Goal: Task Accomplishment & Management: Use online tool/utility

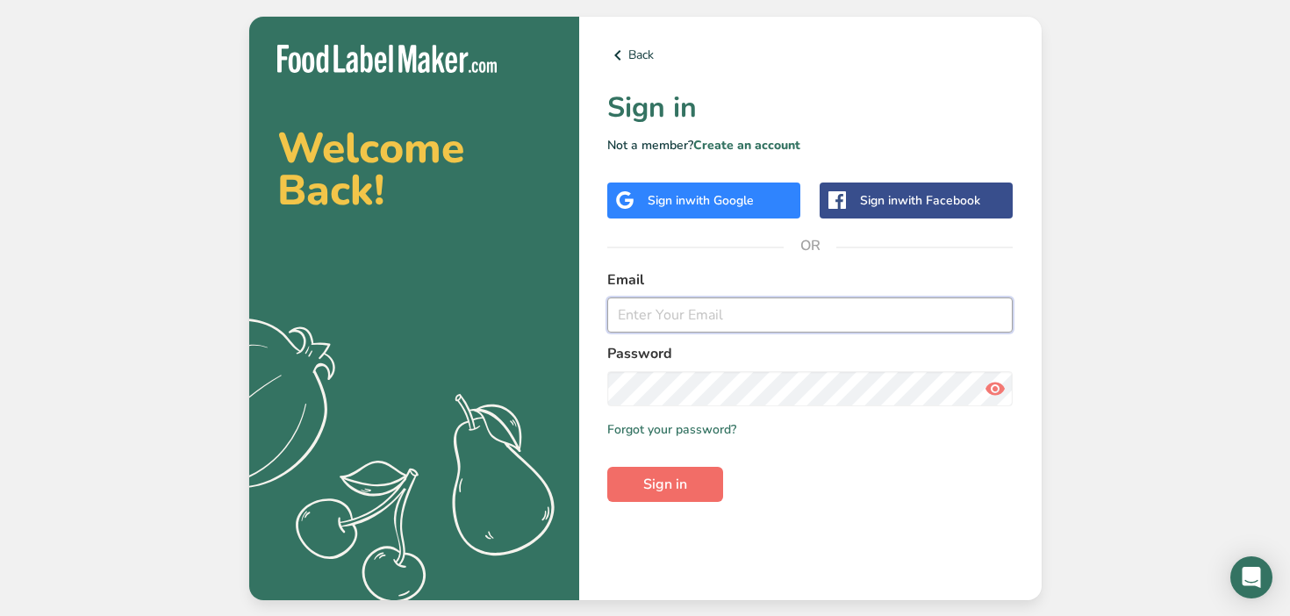
type input "[EMAIL_ADDRESS][DOMAIN_NAME]"
click at [649, 482] on span "Sign in" at bounding box center [665, 484] width 44 height 21
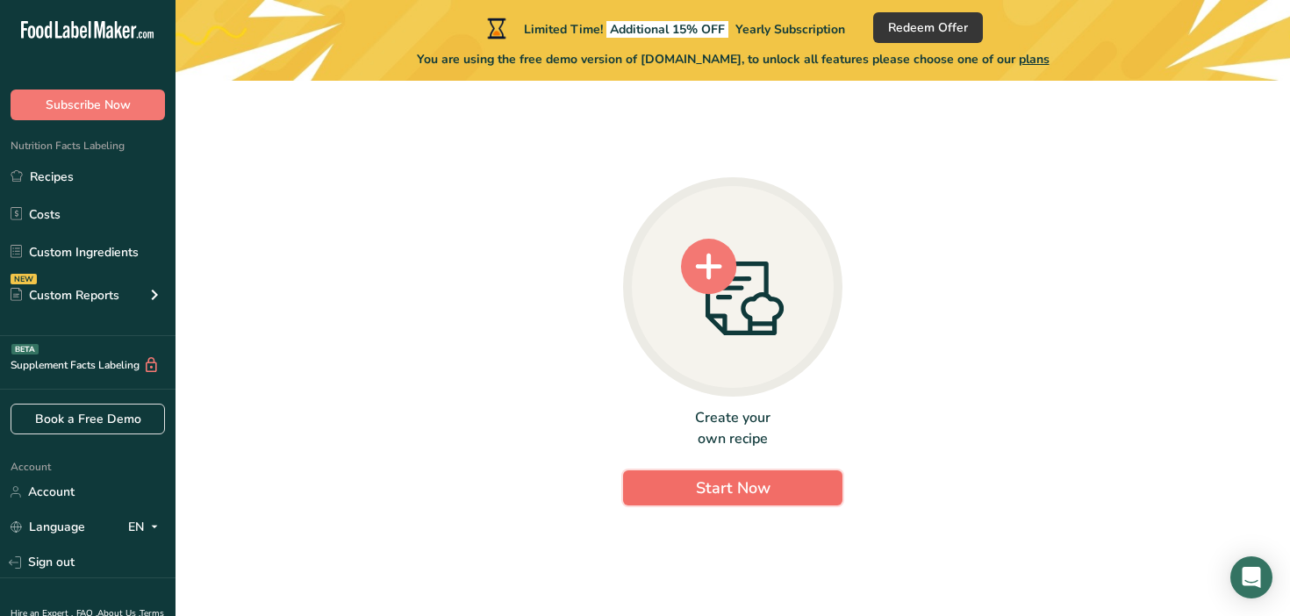
click at [809, 499] on button "Start Now" at bounding box center [732, 487] width 219 height 35
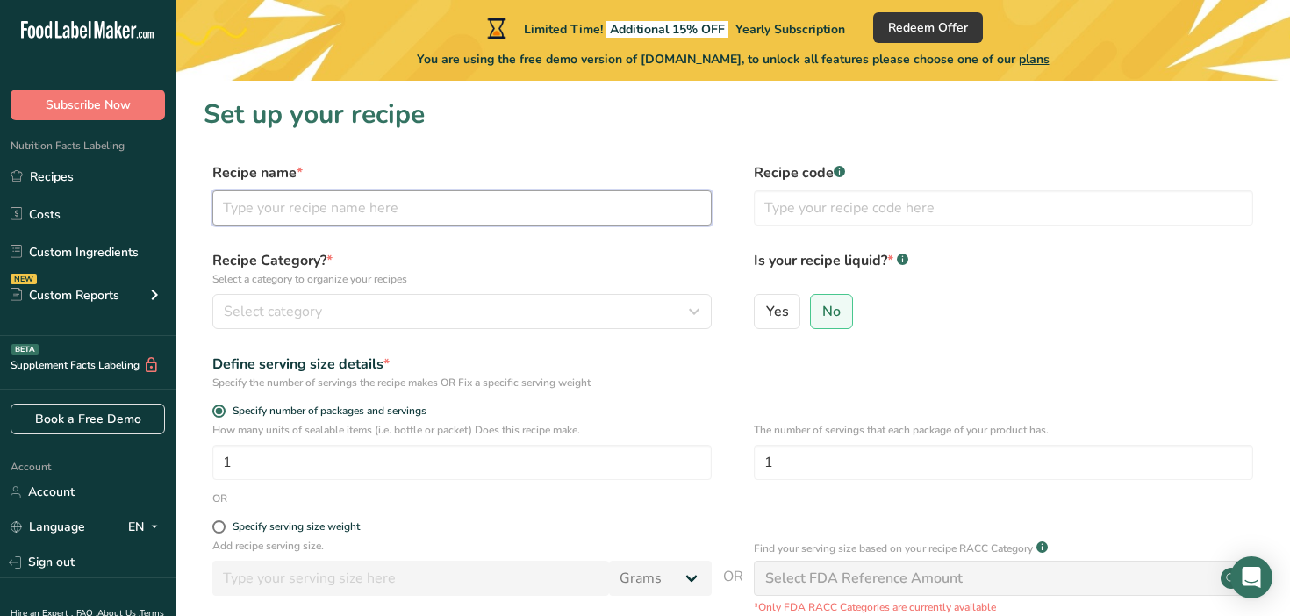
click at [270, 202] on input "text" at bounding box center [461, 207] width 499 height 35
type input "[MEDICAL_DATA] Energy Bites"
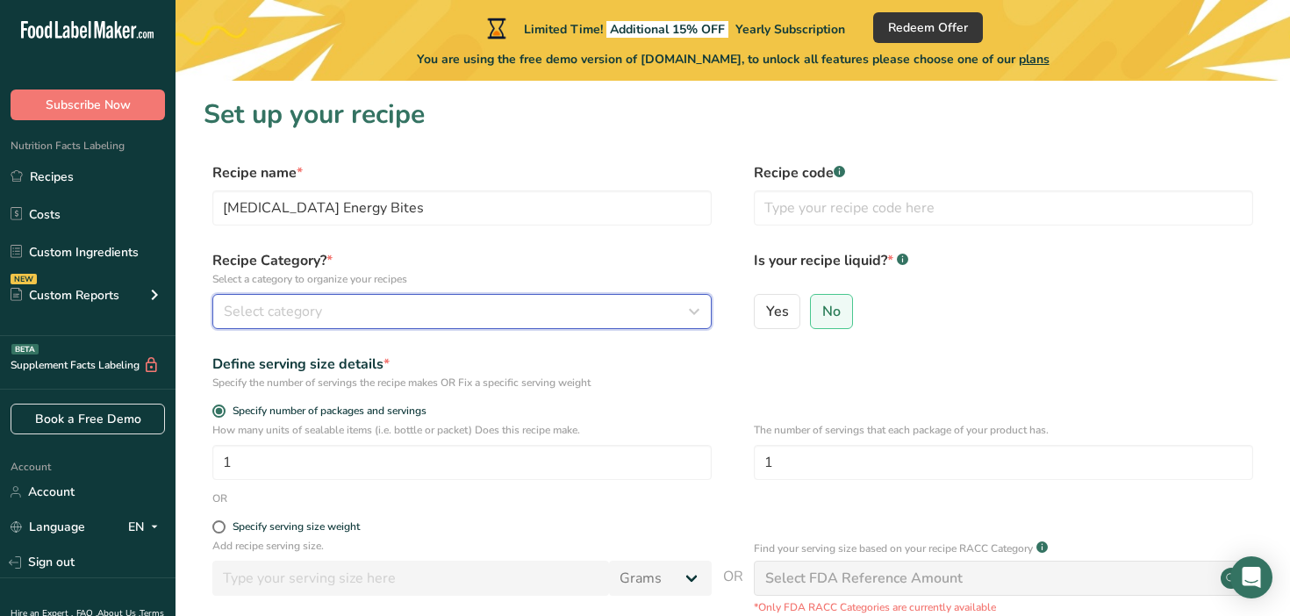
click at [298, 311] on span "Select category" at bounding box center [273, 311] width 98 height 21
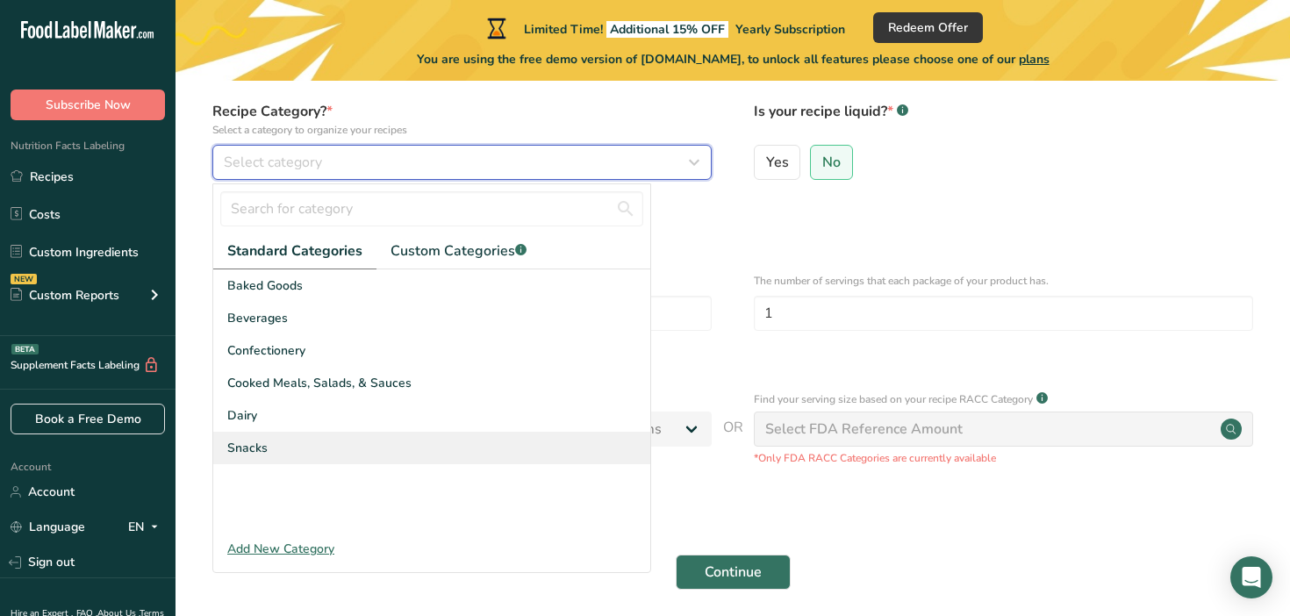
scroll to position [164, 0]
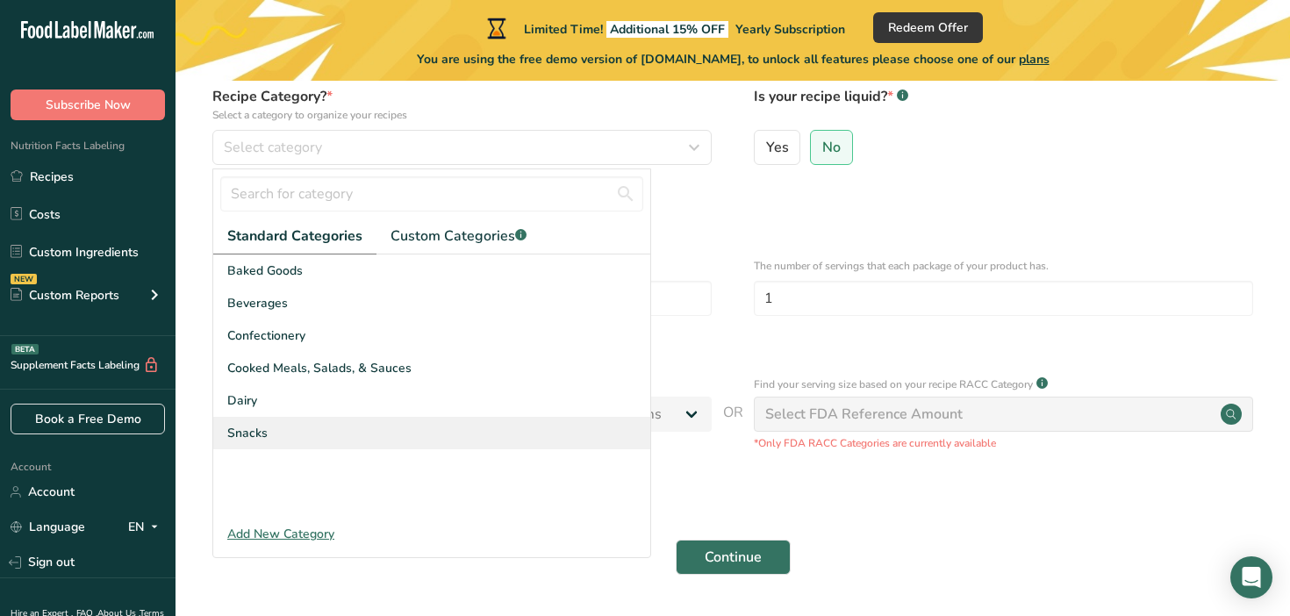
click at [271, 439] on div "Snacks" at bounding box center [431, 433] width 437 height 32
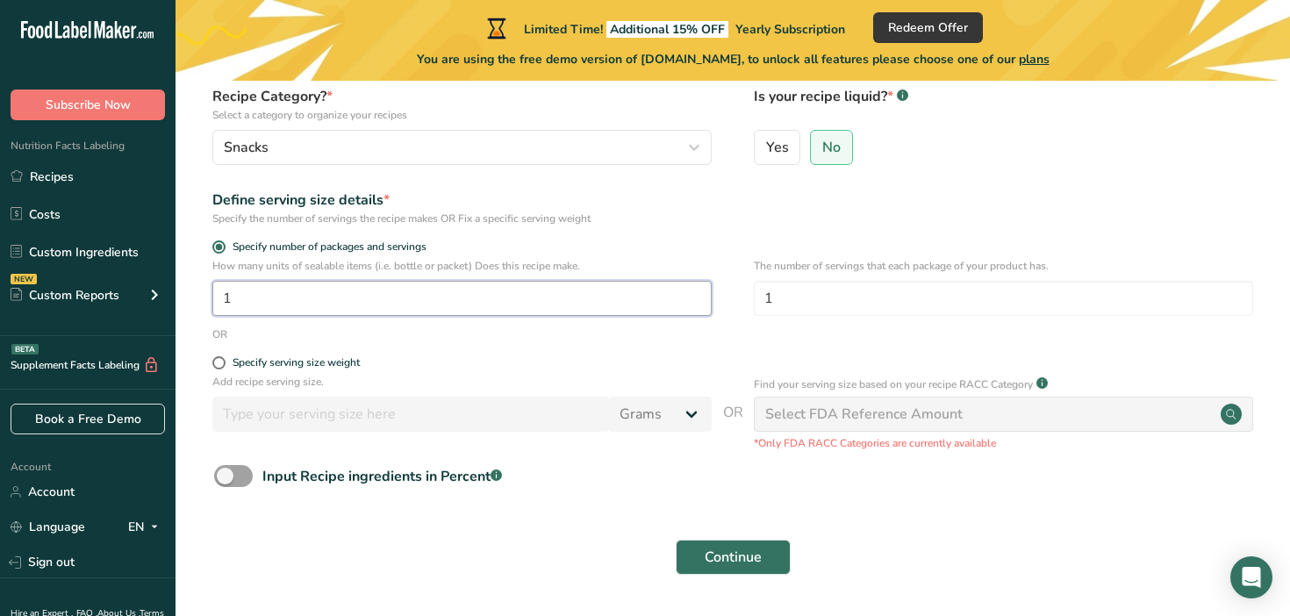
drag, startPoint x: 267, startPoint y: 300, endPoint x: 218, endPoint y: 299, distance: 49.2
click at [218, 299] on input "1" at bounding box center [461, 298] width 499 height 35
type input "8"
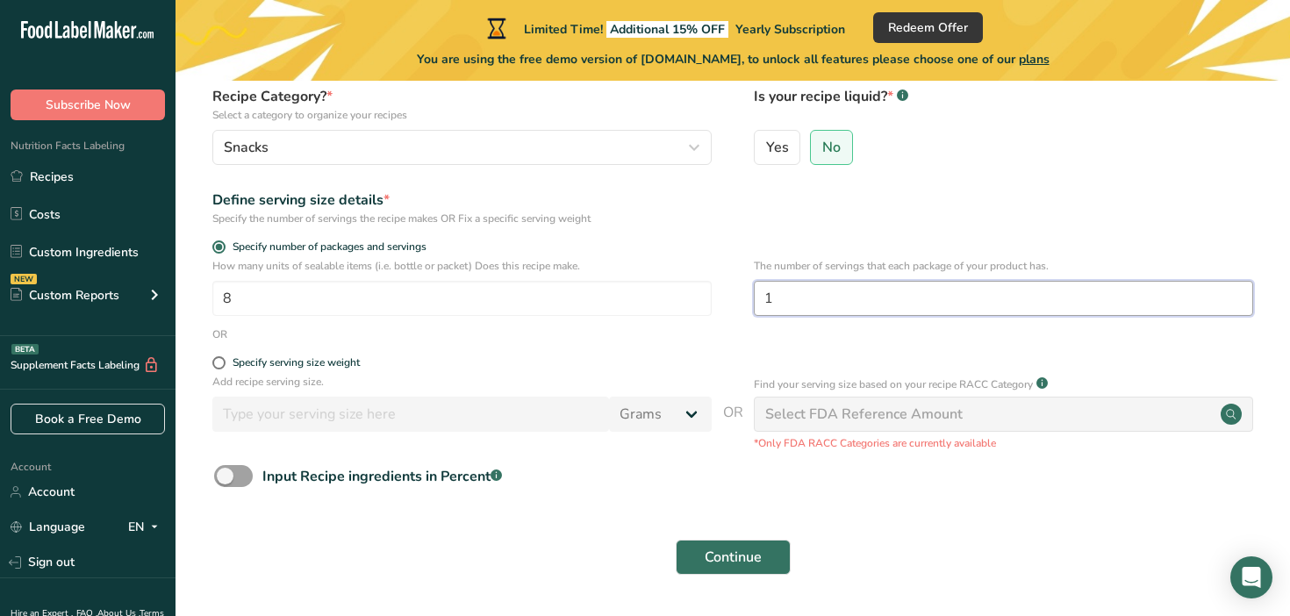
drag, startPoint x: 784, startPoint y: 298, endPoint x: 761, endPoint y: 298, distance: 22.8
click at [761, 298] on input "1" at bounding box center [1003, 298] width 499 height 35
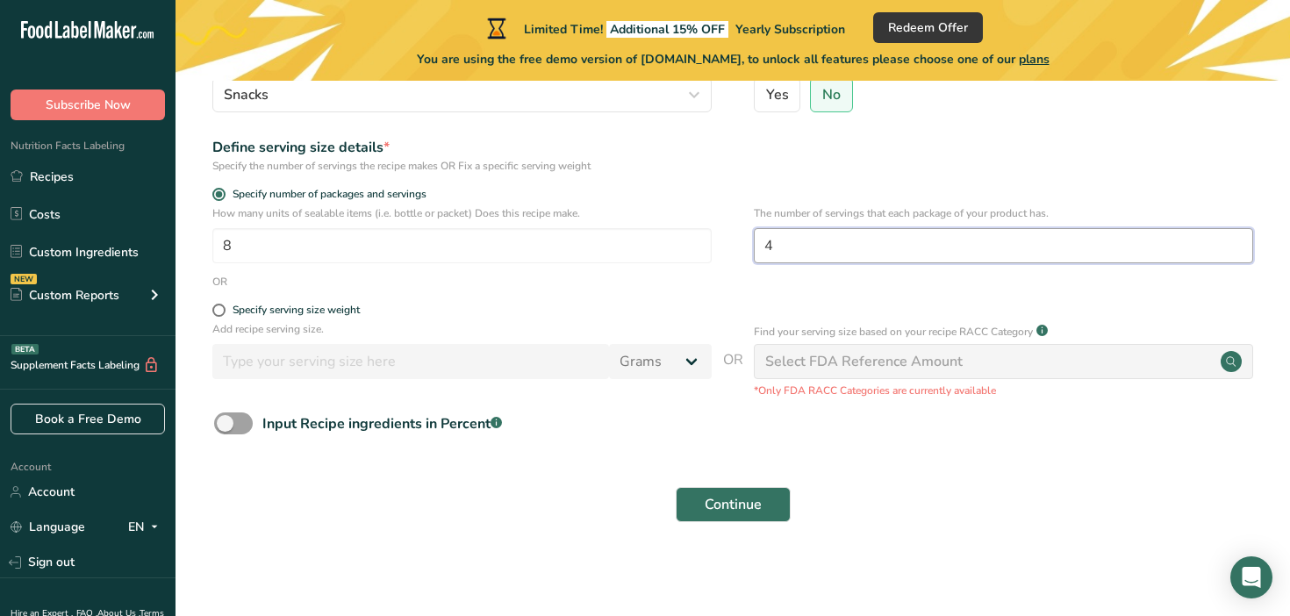
scroll to position [218, 0]
type input "4"
click at [230, 424] on span at bounding box center [233, 423] width 39 height 22
click at [226, 424] on input "Input Recipe ingredients in Percent .a-a{fill:#347362;}.b-a{fill:#fff;}" at bounding box center [219, 422] width 11 height 11
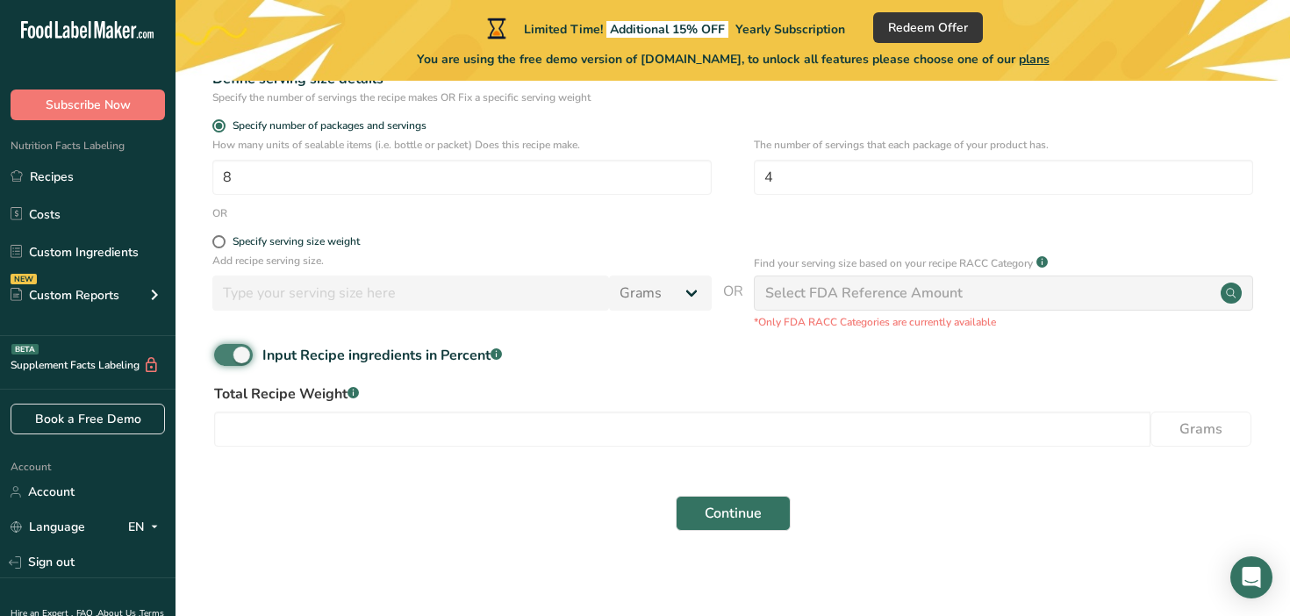
scroll to position [295, 0]
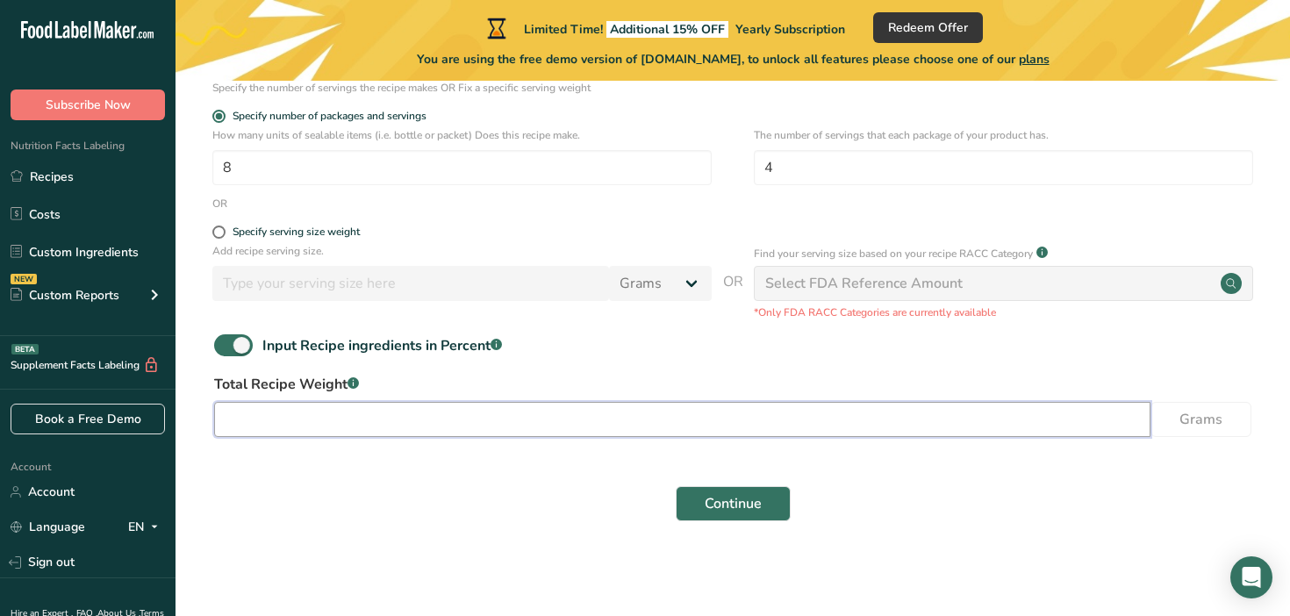
click at [302, 414] on input "number" at bounding box center [682, 419] width 936 height 35
click at [238, 341] on span at bounding box center [233, 345] width 39 height 22
click at [226, 341] on input "Input Recipe ingredients in Percent .a-a{fill:#347362;}.b-a{fill:#fff;}" at bounding box center [219, 345] width 11 height 11
checkbox input "false"
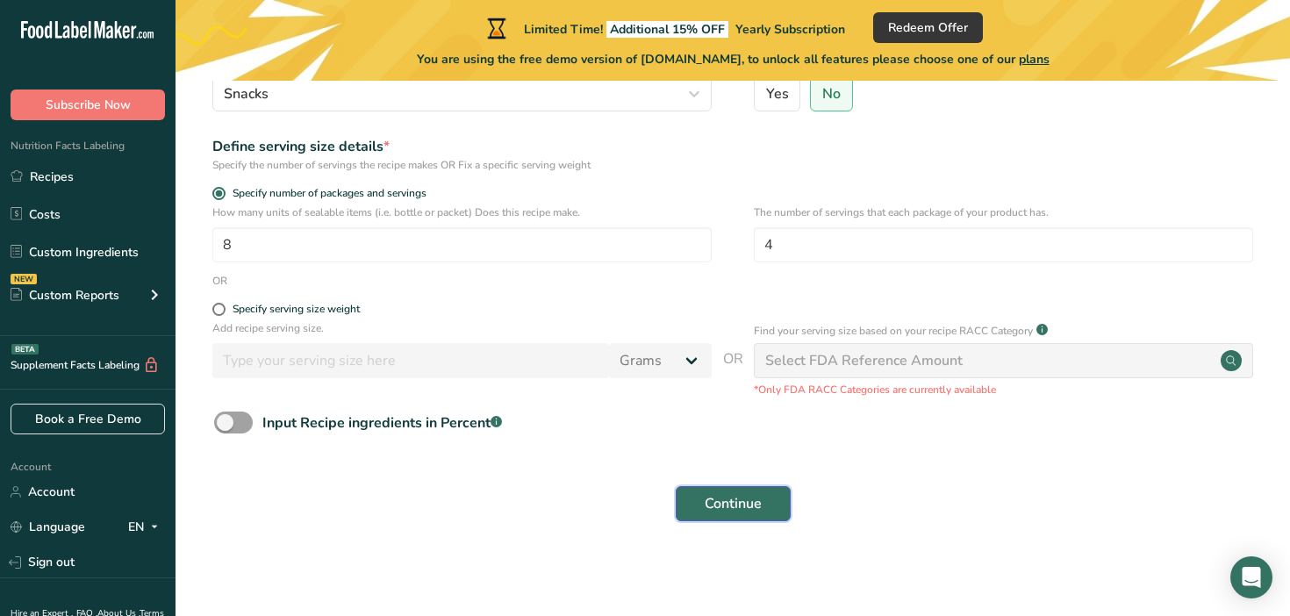
click at [711, 510] on span "Continue" at bounding box center [733, 503] width 57 height 21
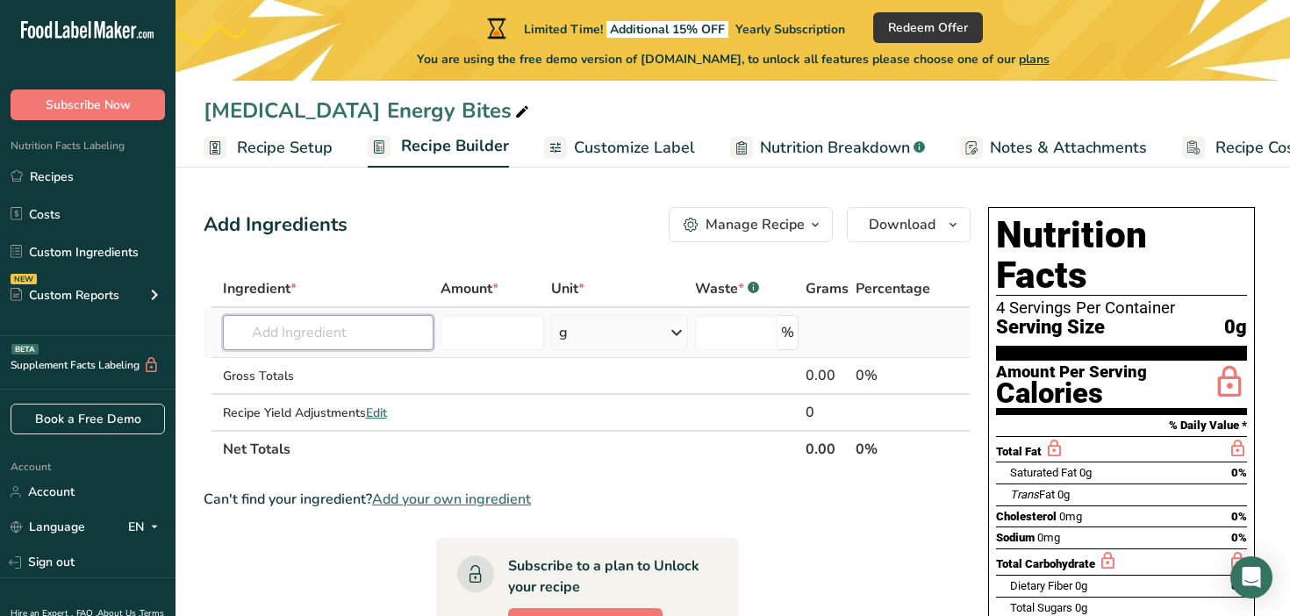
click at [307, 340] on input "text" at bounding box center [329, 332] width 212 height 35
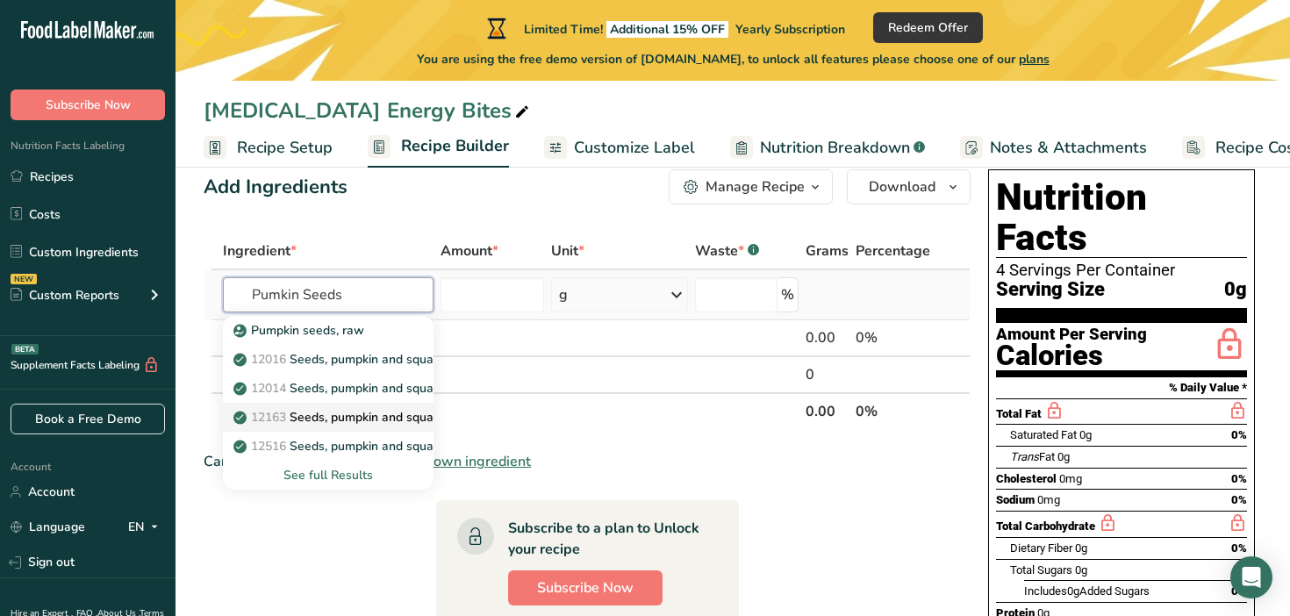
scroll to position [39, 0]
type input "Pumkin Seeds"
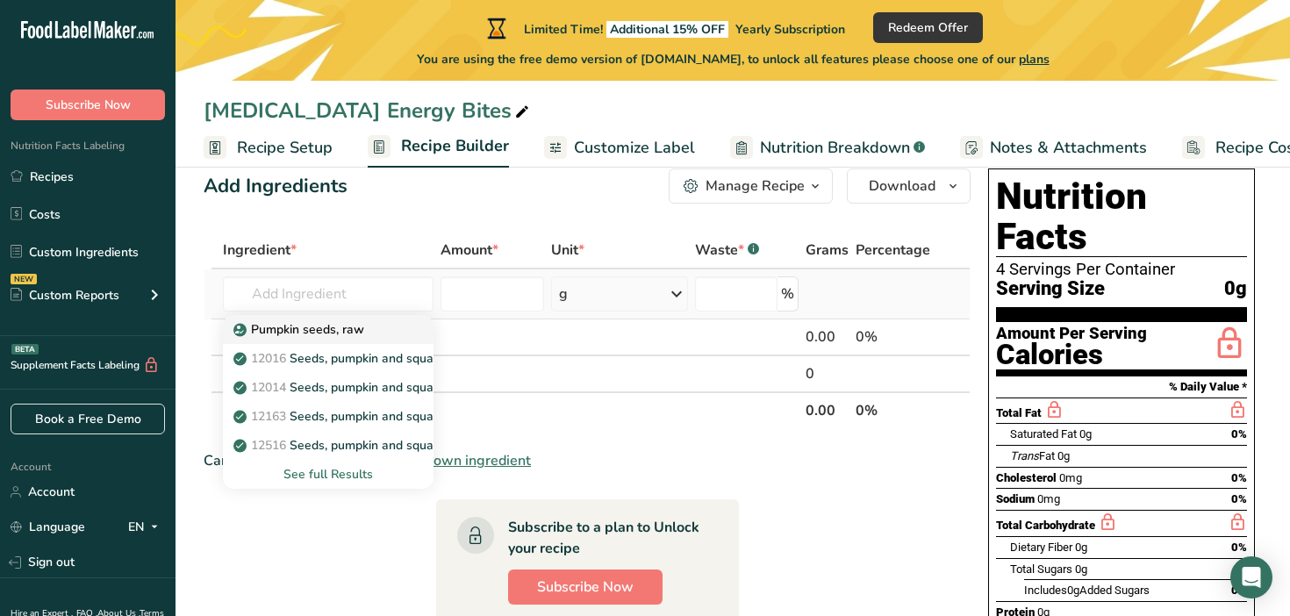
click at [339, 329] on p "Pumpkin seeds, raw" at bounding box center [300, 329] width 127 height 18
type input "Pumpkin seeds, raw"
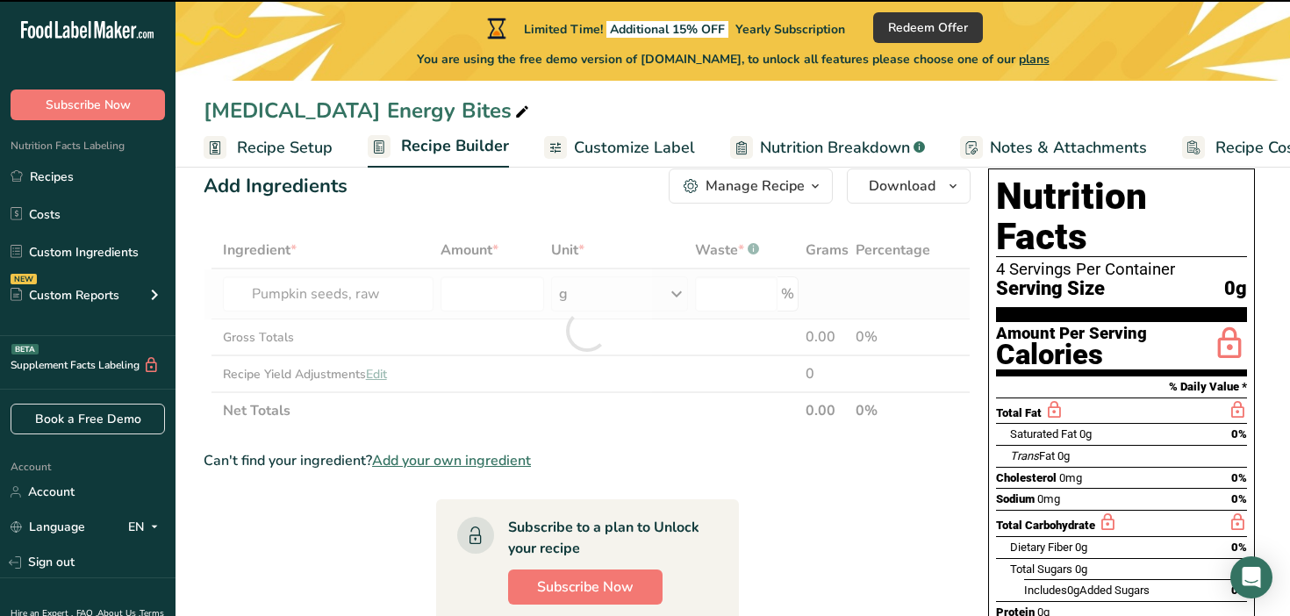
type input "0"
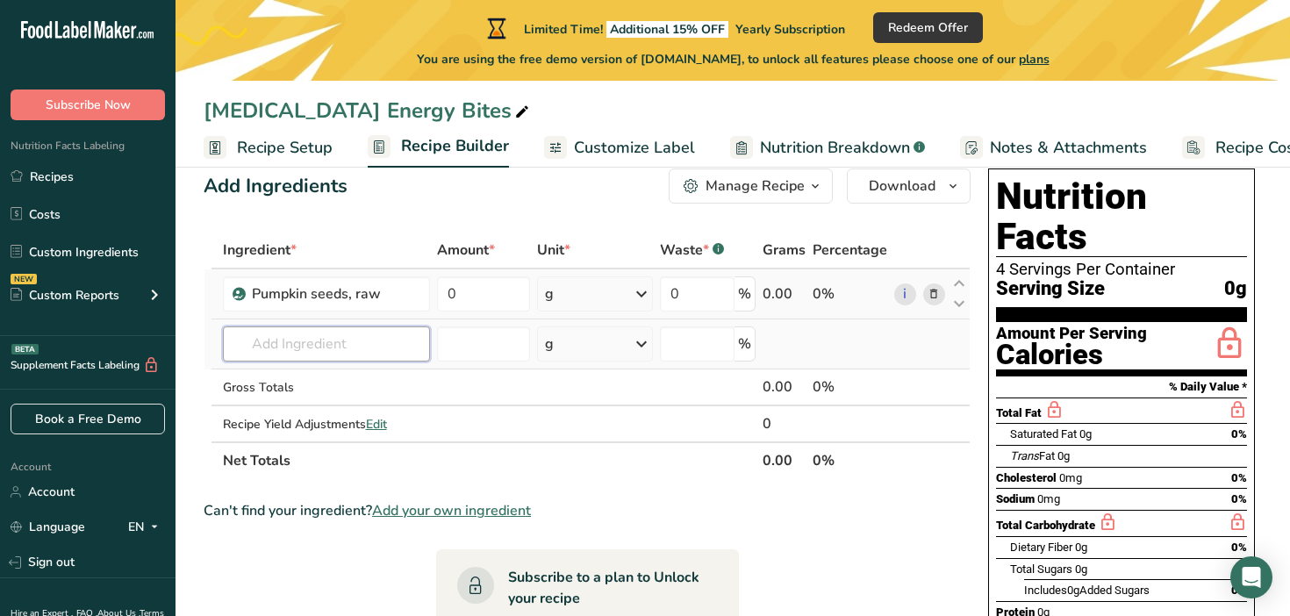
click at [323, 342] on input "text" at bounding box center [326, 343] width 207 height 35
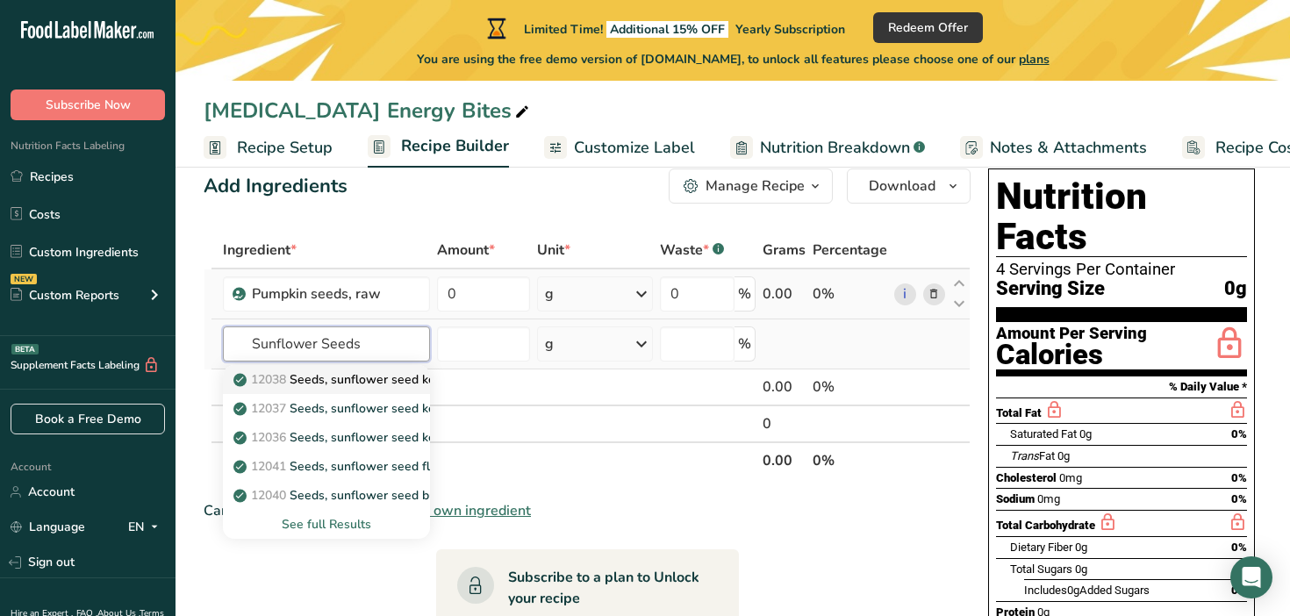
type input "Sunflower Seeds"
click at [331, 380] on p "12038 Seeds, sunflower seed kernels, oil roasted, without salt" at bounding box center [420, 379] width 366 height 18
type input "Seeds, sunflower seed kernels, oil roasted, without salt"
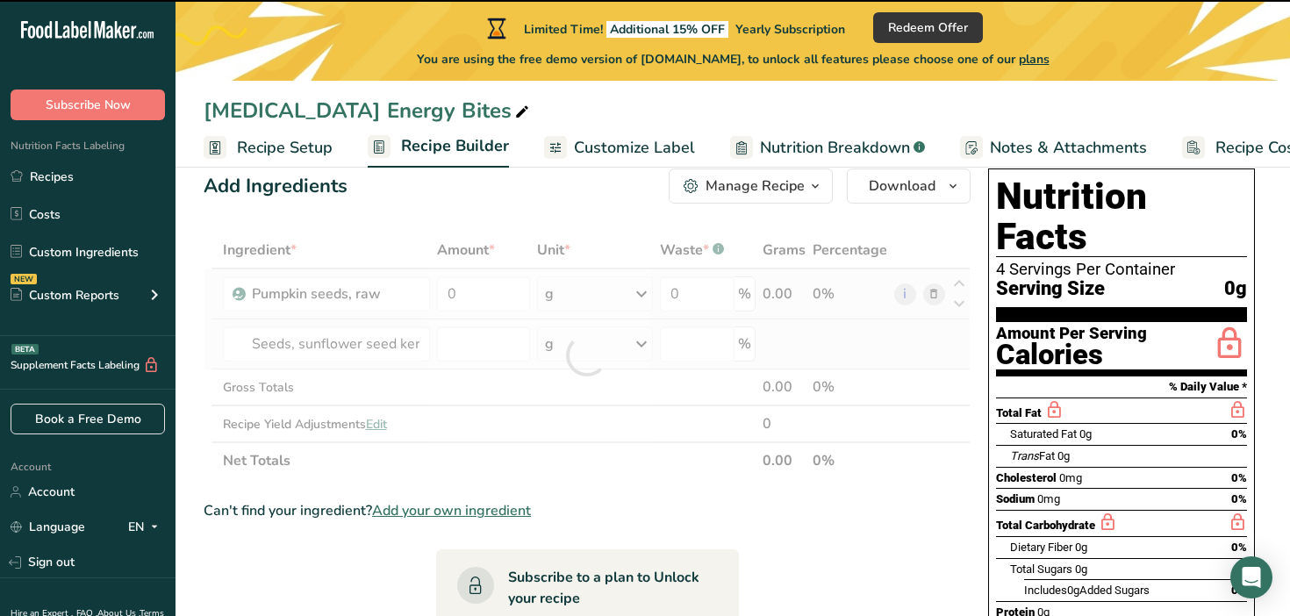
type input "0"
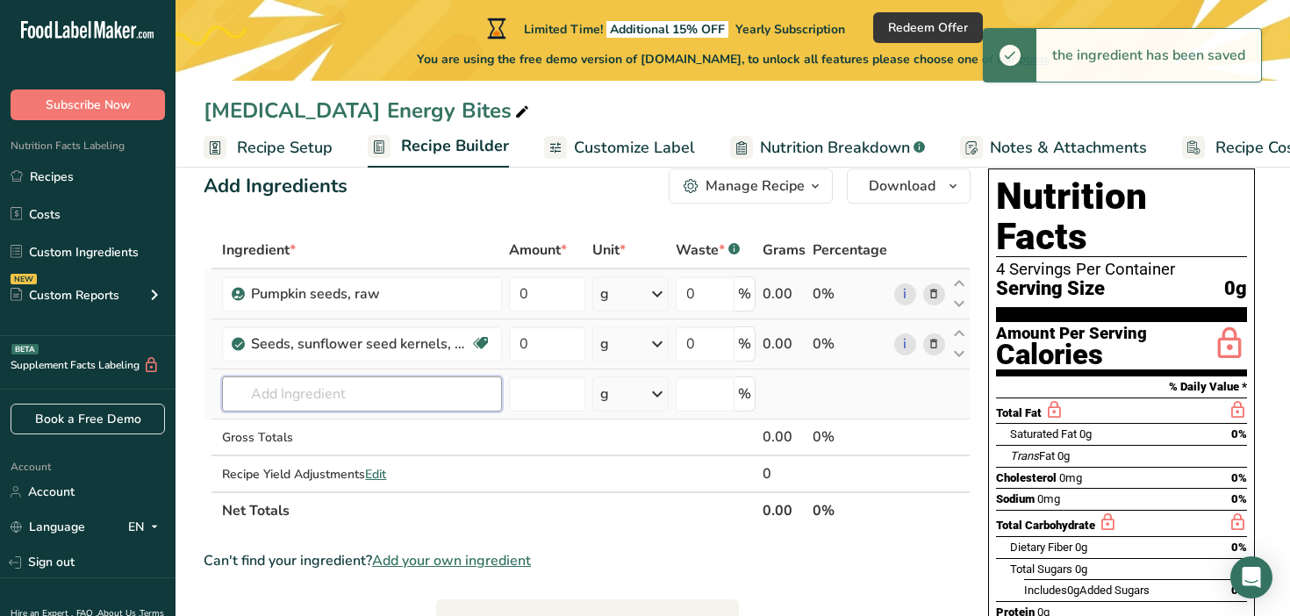
click at [299, 403] on input "text" at bounding box center [362, 394] width 280 height 35
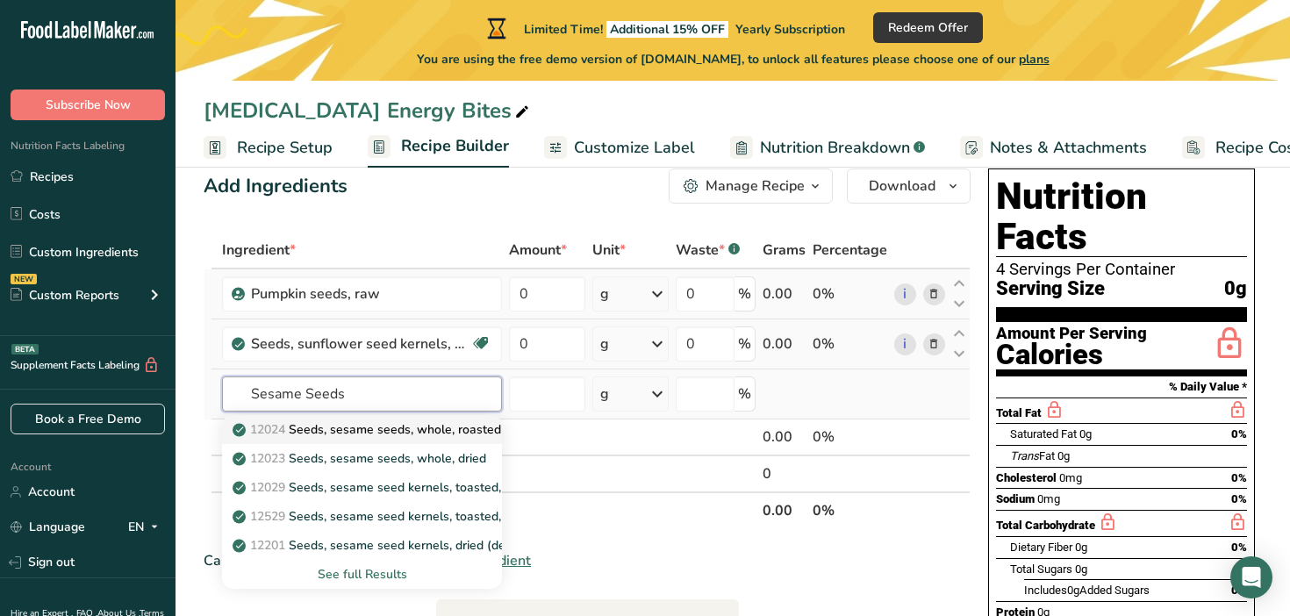
type input "Sesame Seeds"
click at [377, 421] on p "12024 Seeds, sesame seeds, whole, roasted and toasted" at bounding box center [404, 429] width 336 height 18
type input "Seeds, sesame seeds, whole, roasted and toasted"
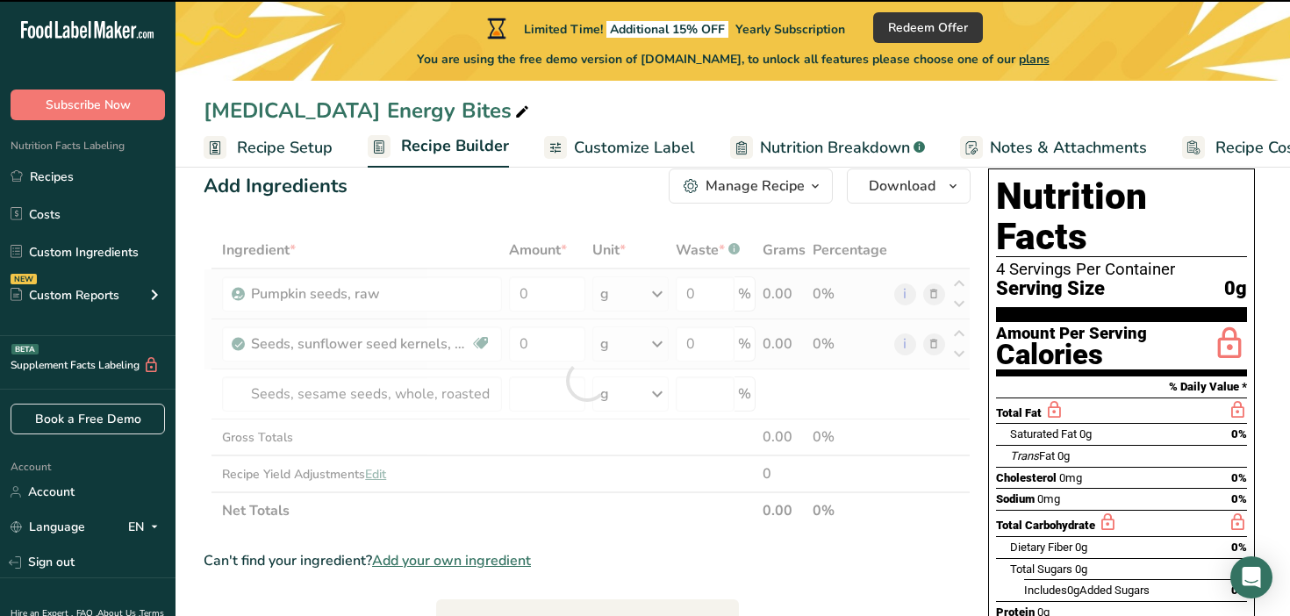
type input "0"
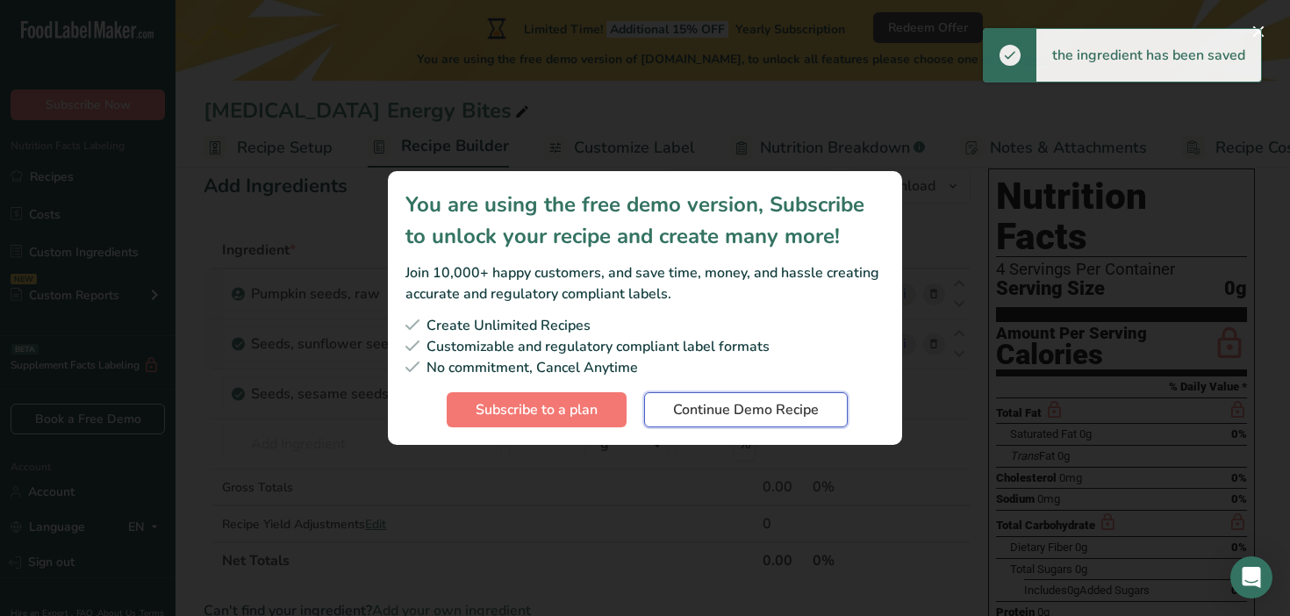
click at [729, 405] on span "Continue Demo Recipe" at bounding box center [746, 409] width 146 height 21
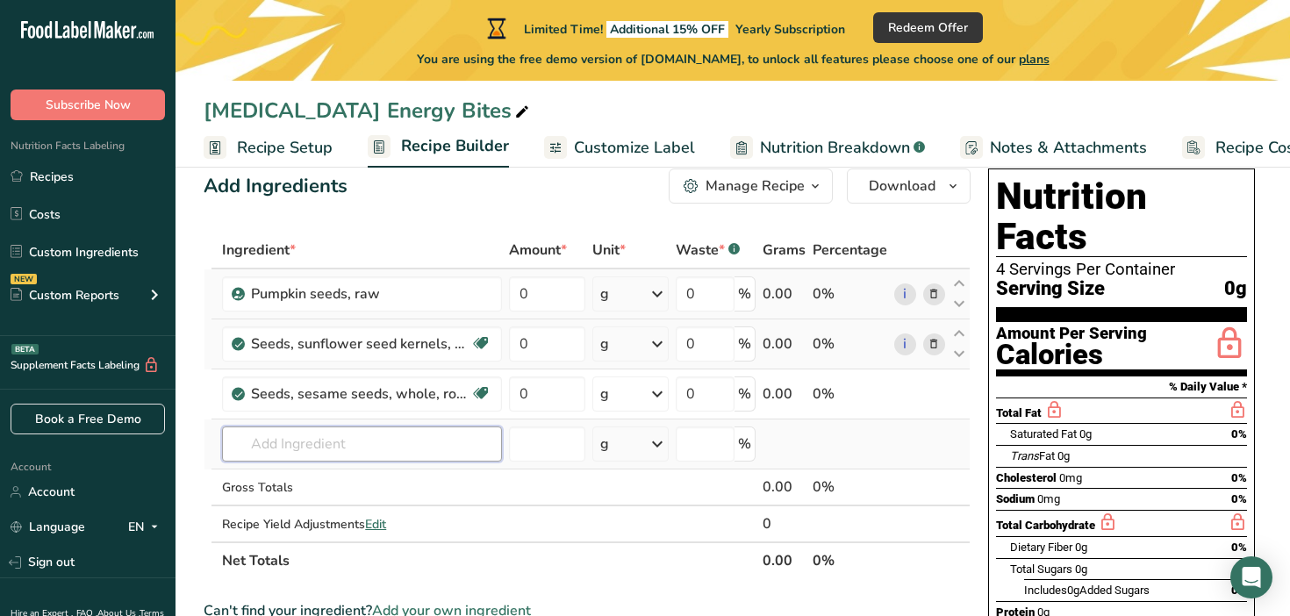
click at [327, 430] on input "text" at bounding box center [362, 444] width 280 height 35
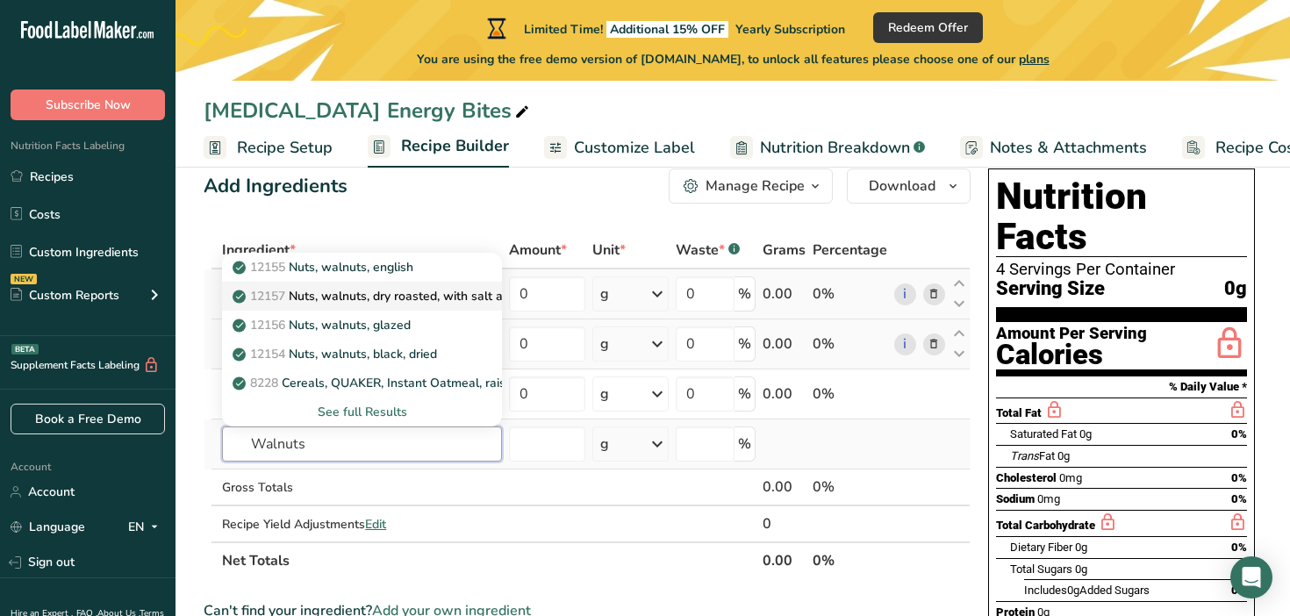
type input "Walnuts"
click at [345, 294] on p "12157 Nuts, walnuts, dry roasted, with salt added" at bounding box center [383, 296] width 295 height 18
type input "Nuts, walnuts, dry roasted, with salt added"
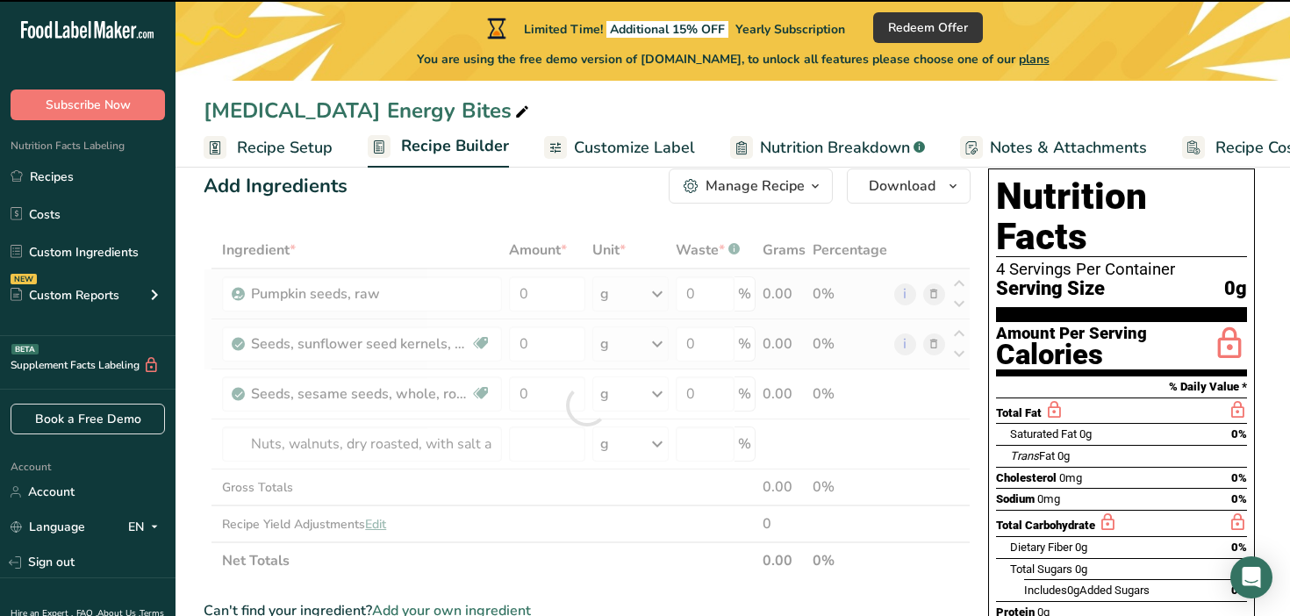
type input "0"
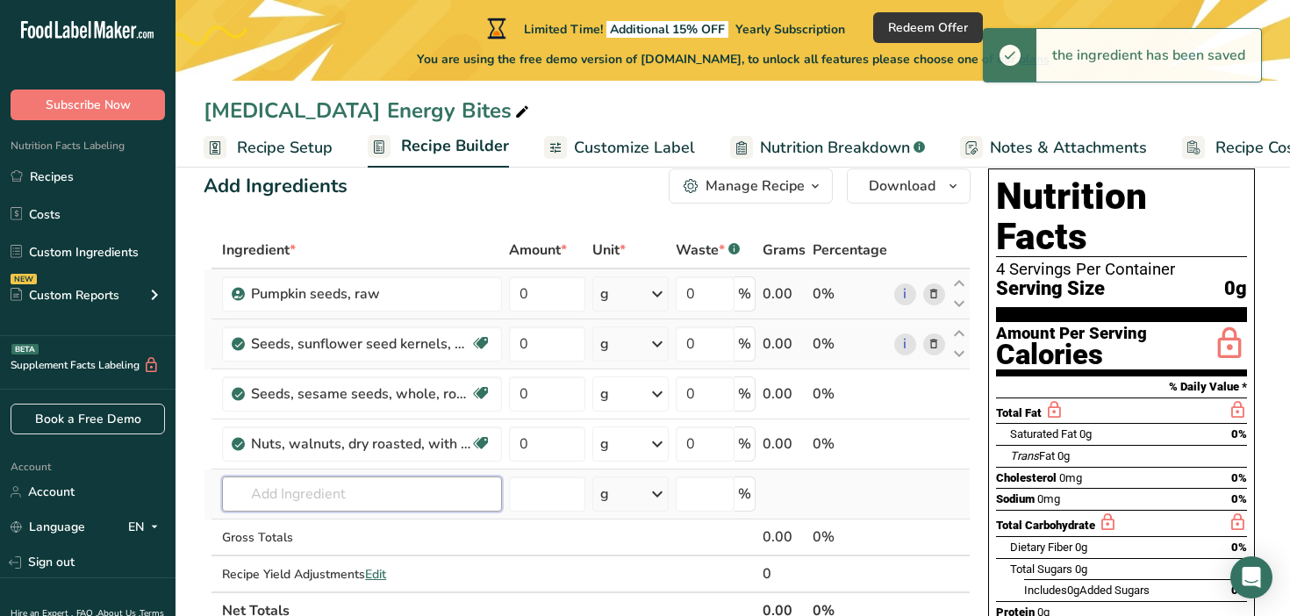
click at [282, 495] on input "text" at bounding box center [362, 494] width 280 height 35
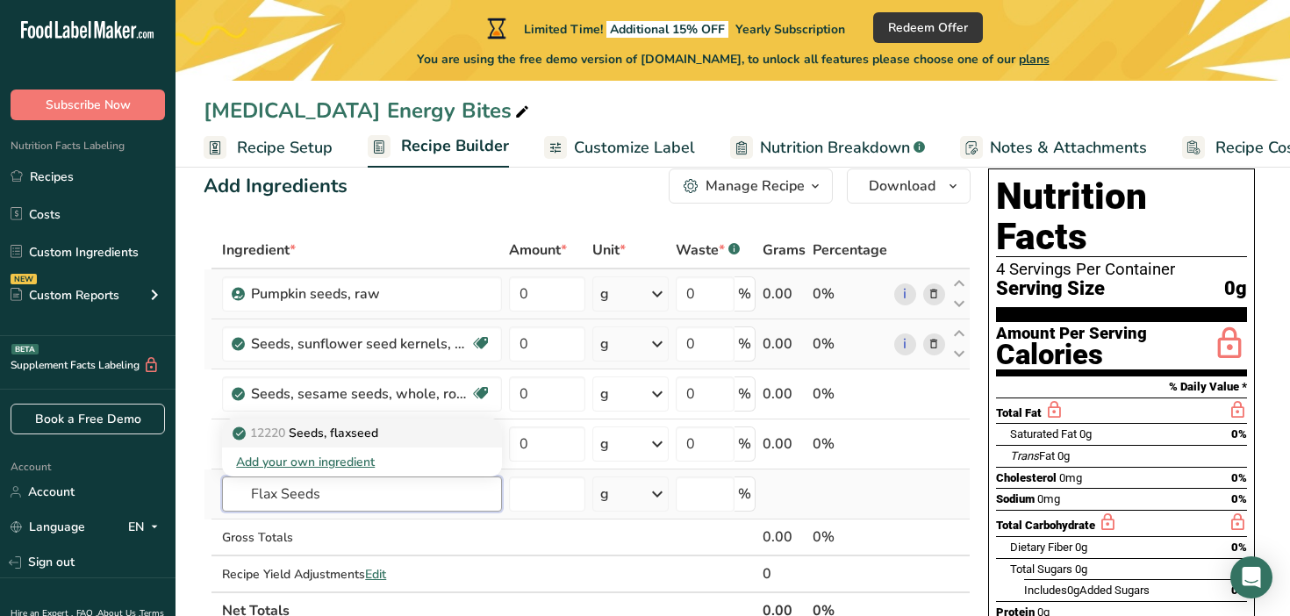
type input "Flax Seeds"
click at [337, 434] on p "12220 Seeds, flaxseed" at bounding box center [307, 433] width 142 height 18
type input "Seeds, flaxseed"
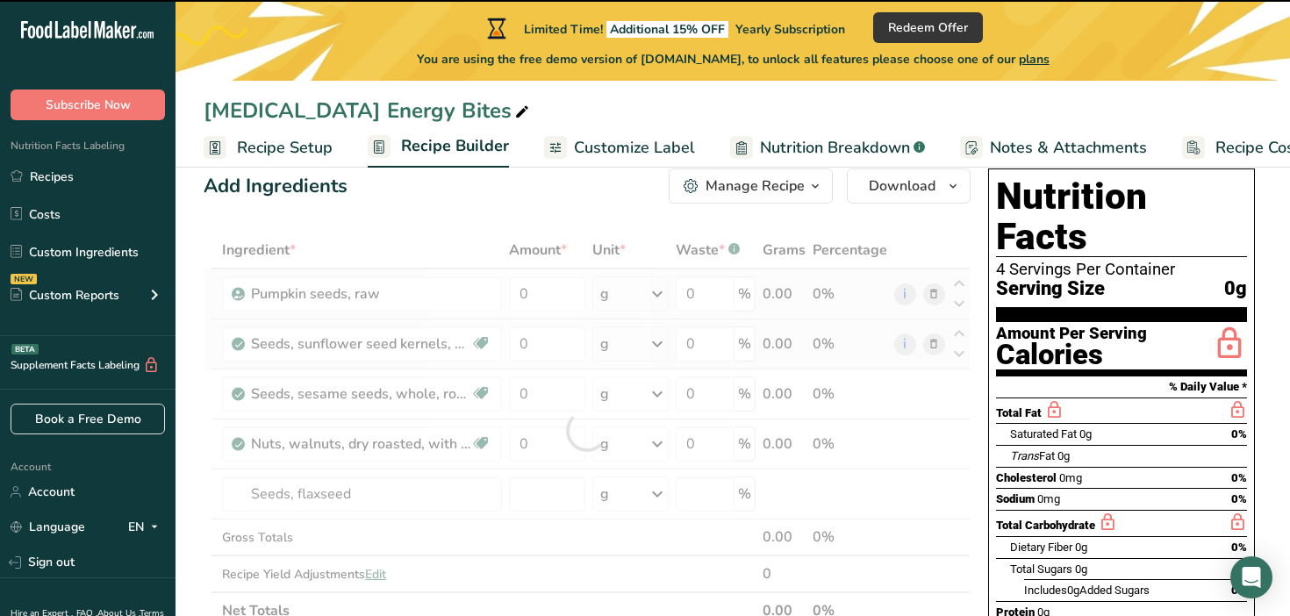
type input "0"
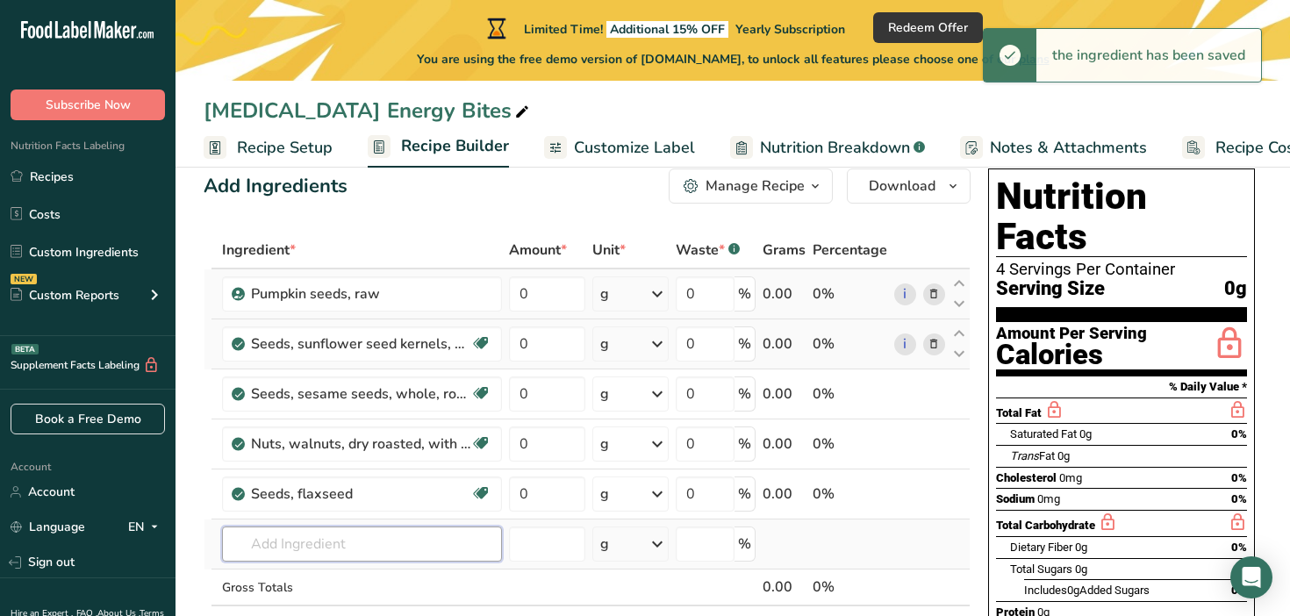
click at [317, 540] on input "text" at bounding box center [362, 544] width 280 height 35
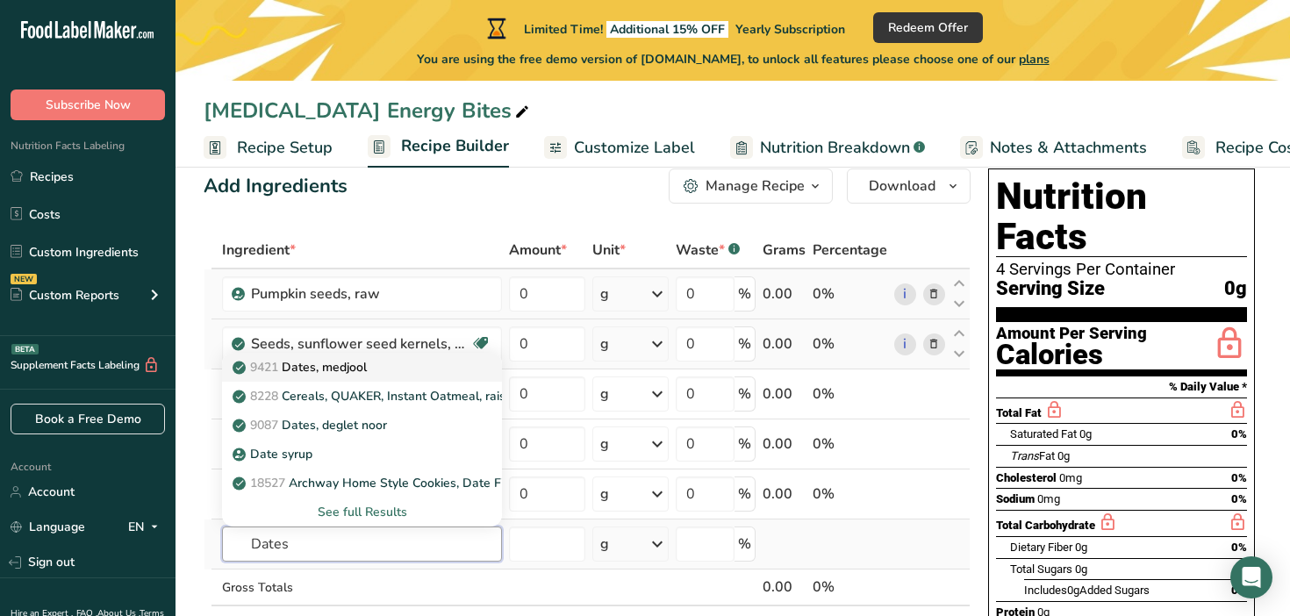
type input "Dates"
click at [358, 376] on p "9421 Dates, medjool" at bounding box center [301, 367] width 131 height 18
type input "Dates, medjool"
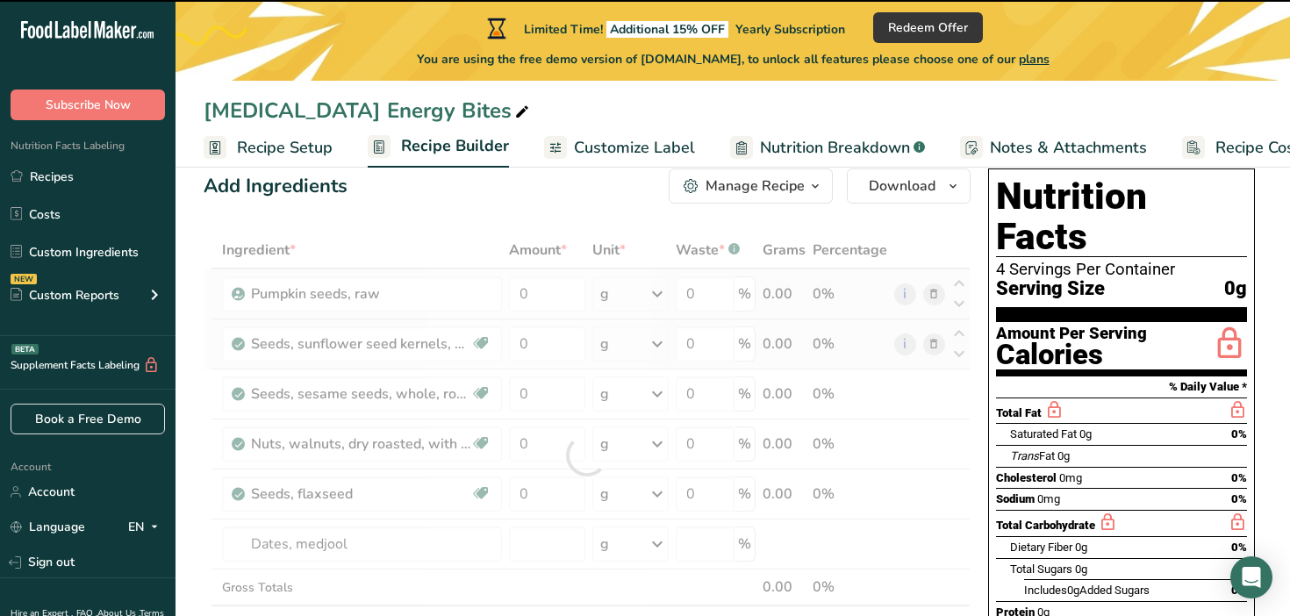
type input "0"
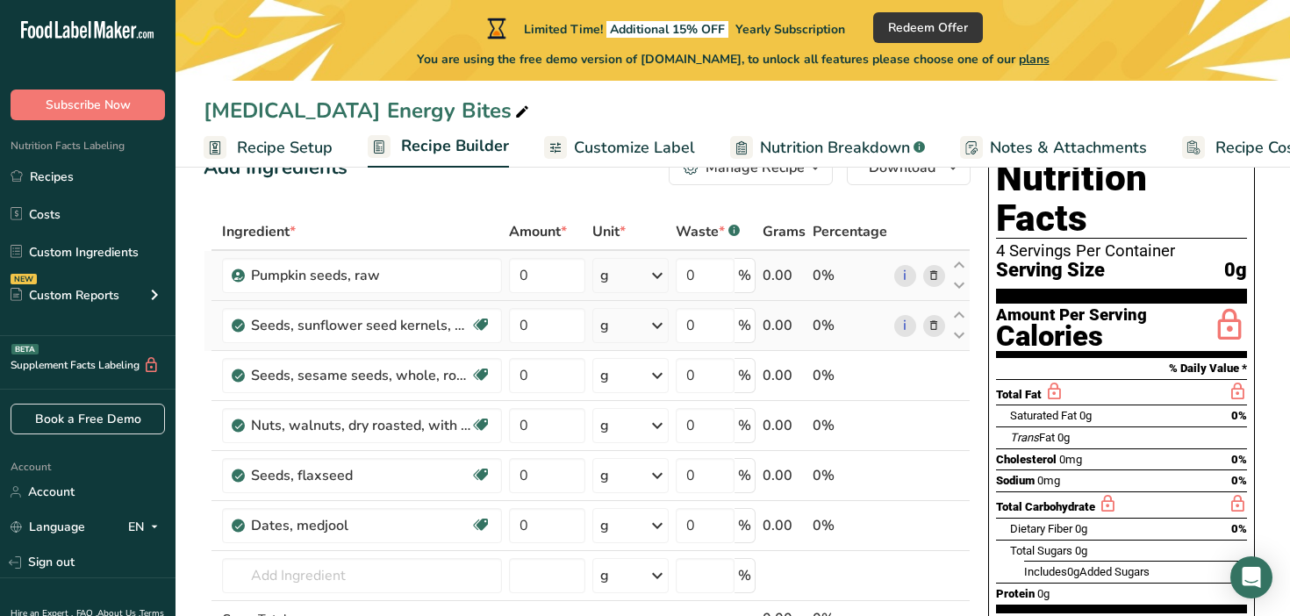
scroll to position [0, 0]
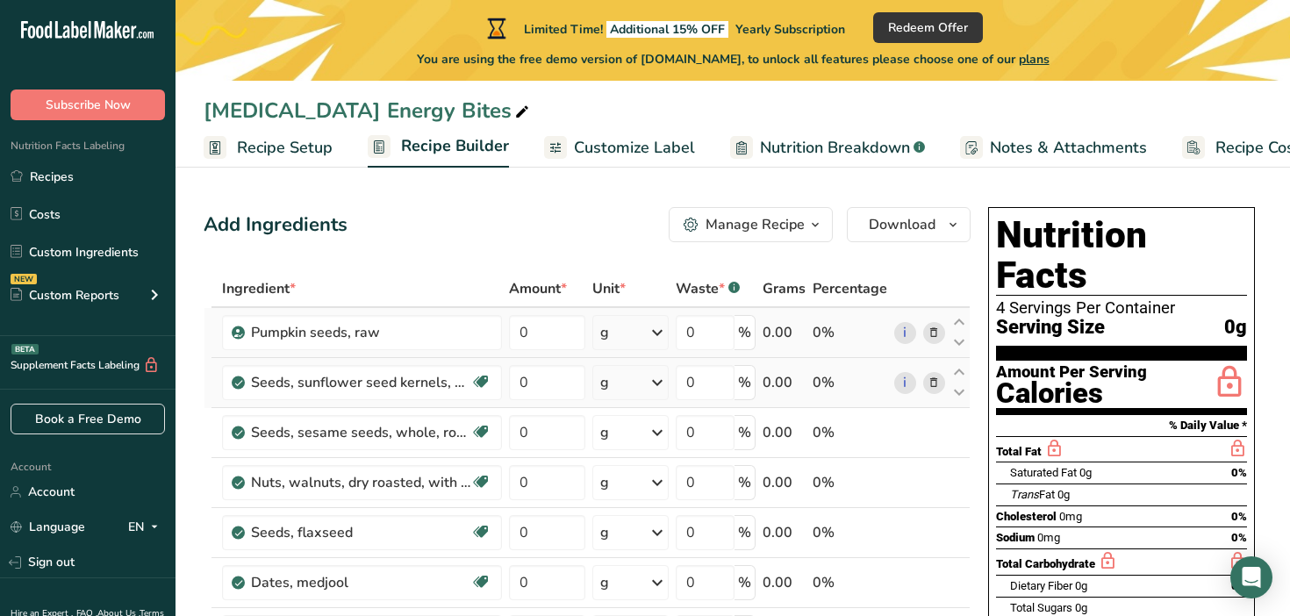
click at [611, 338] on div "g" at bounding box center [630, 332] width 77 height 35
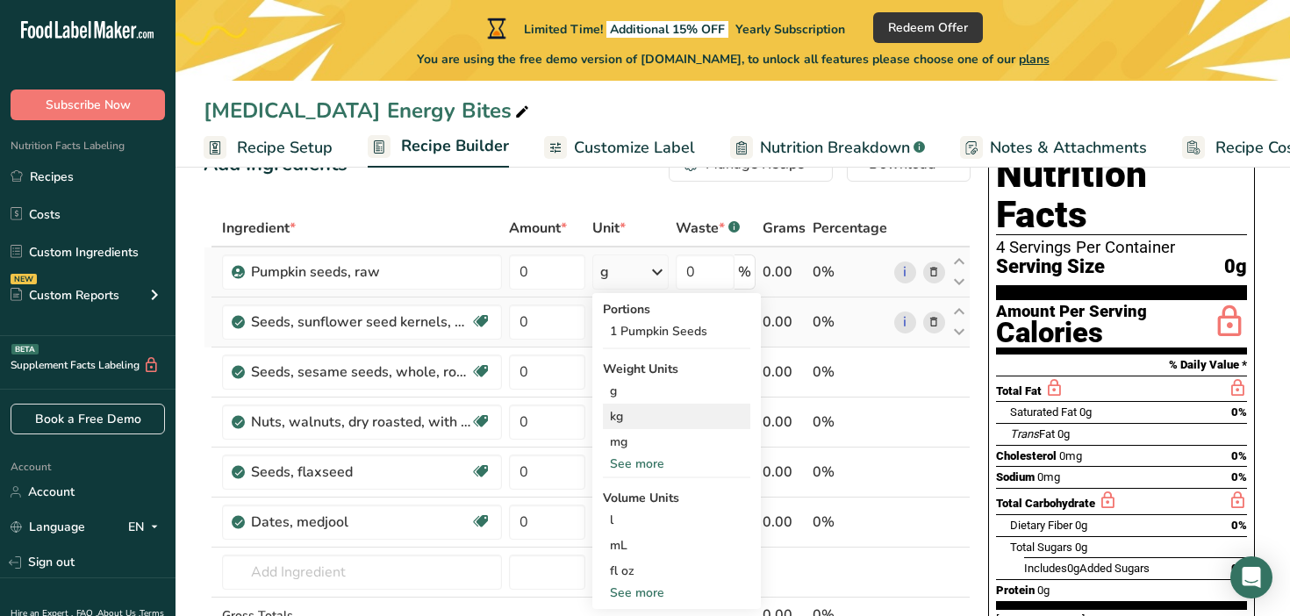
scroll to position [59, 0]
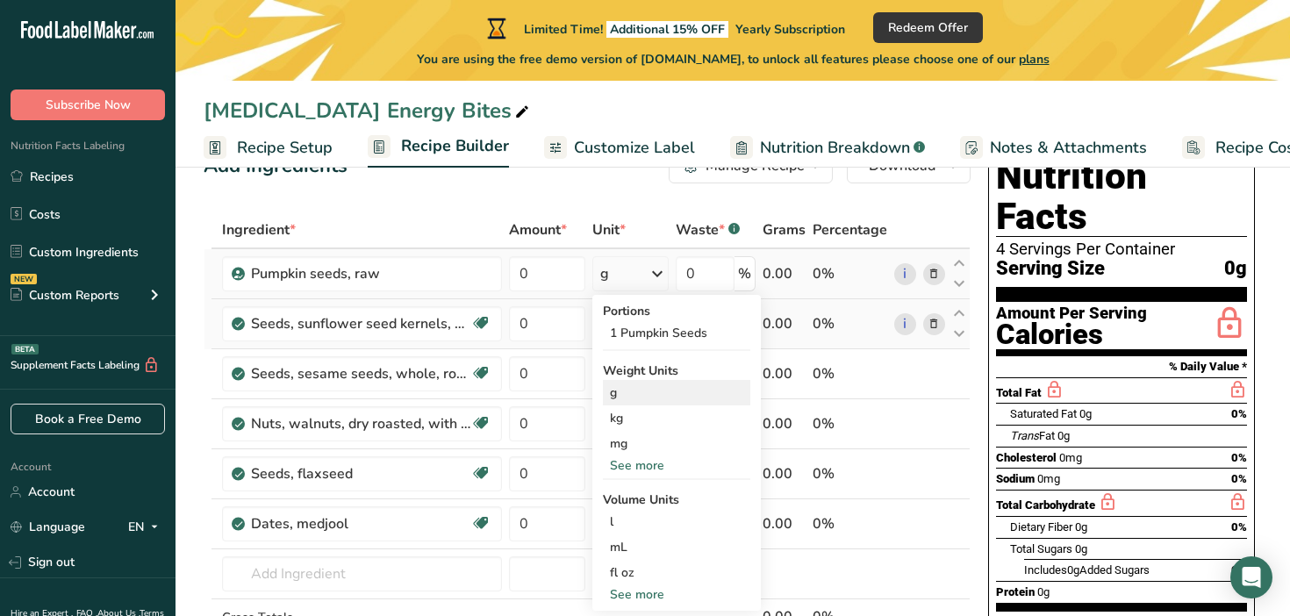
click at [627, 399] on div "g" at bounding box center [676, 392] width 147 height 25
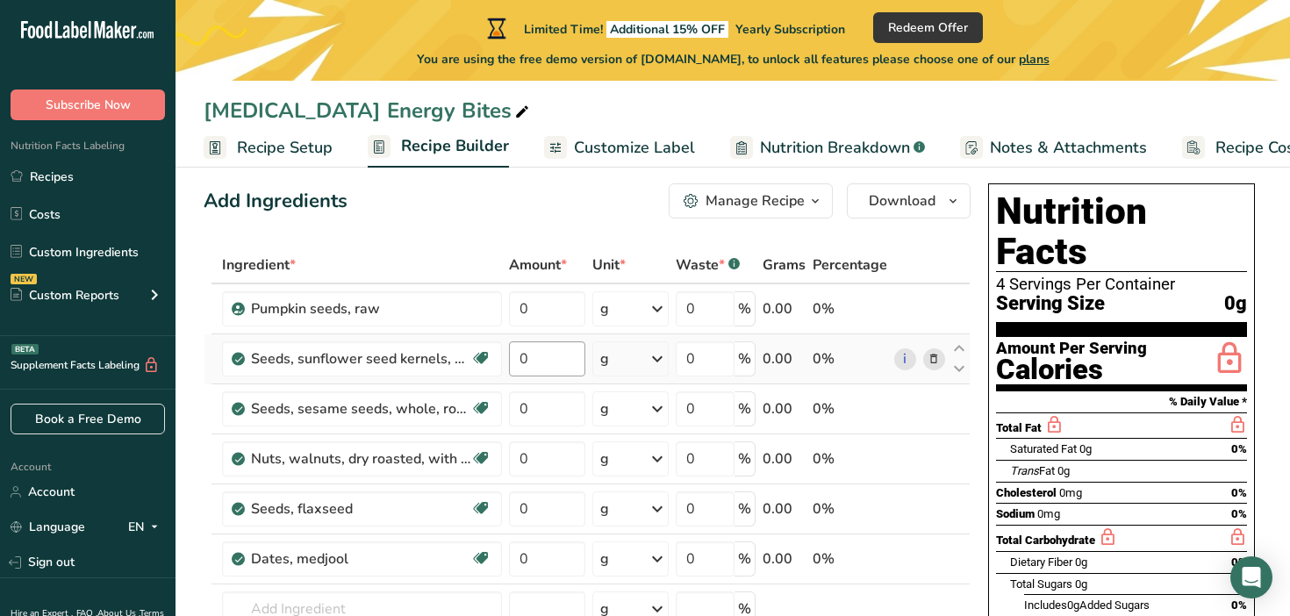
scroll to position [21, 0]
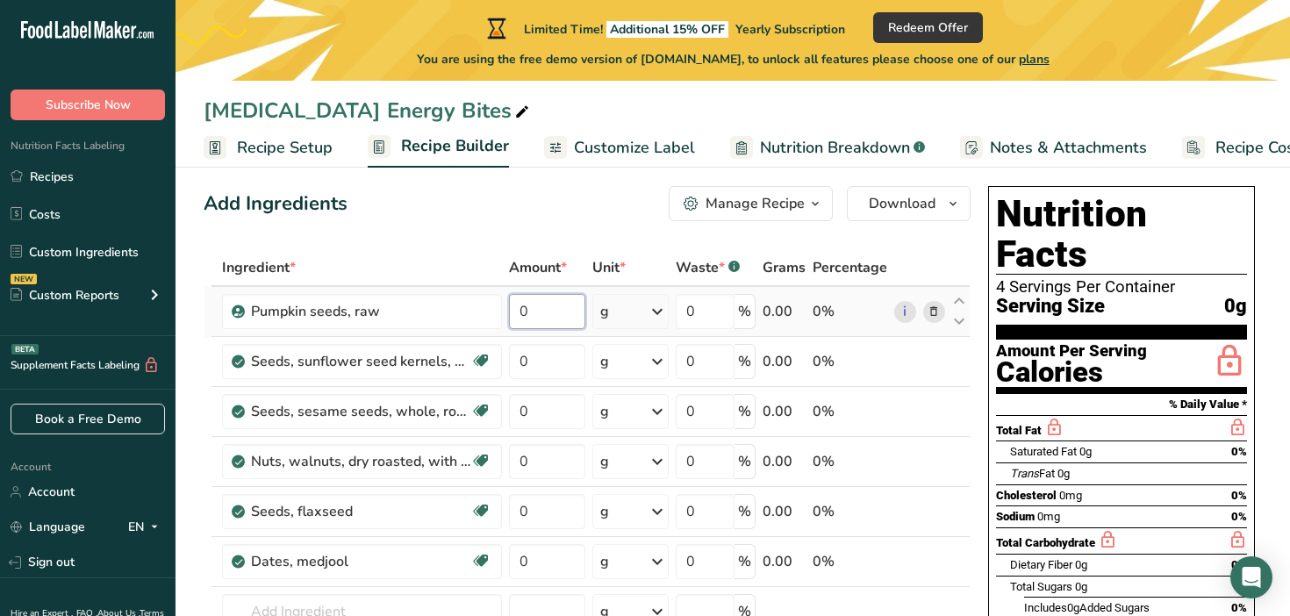
drag, startPoint x: 560, startPoint y: 310, endPoint x: 514, endPoint y: 310, distance: 45.6
click at [513, 310] on input "0" at bounding box center [546, 311] width 75 height 35
type input "90"
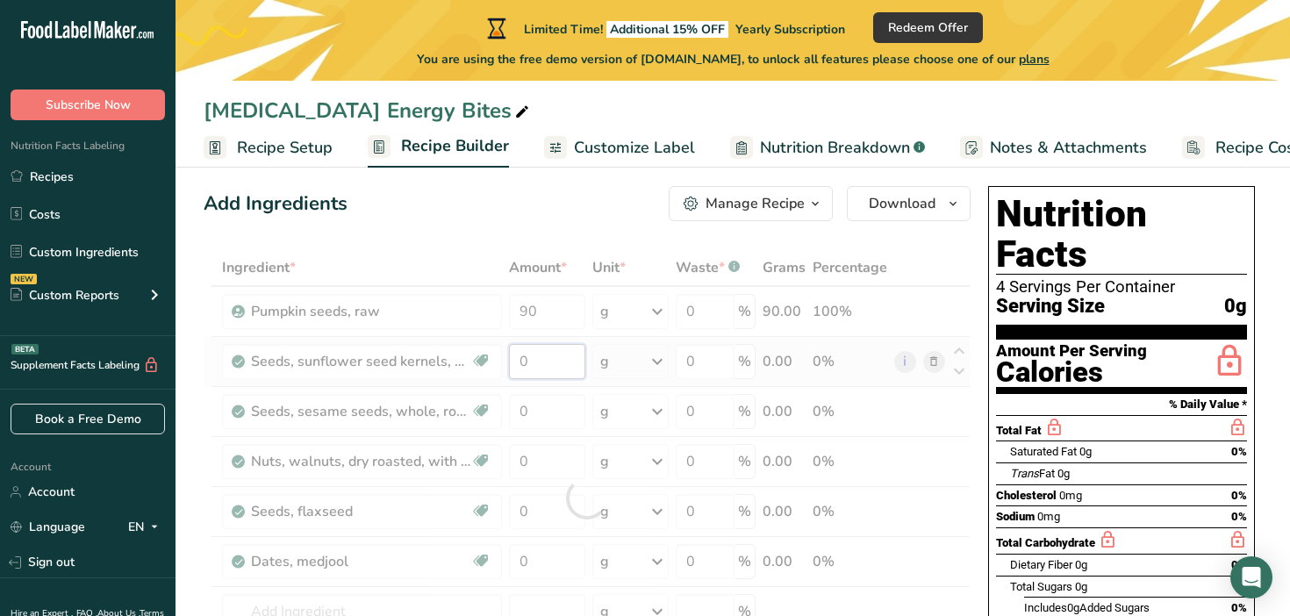
click at [532, 363] on div "Ingredient * Amount * Unit * Waste * .a-a{fill:#347362;}.b-a{fill:#fff;} Grams …" at bounding box center [587, 498] width 767 height 498
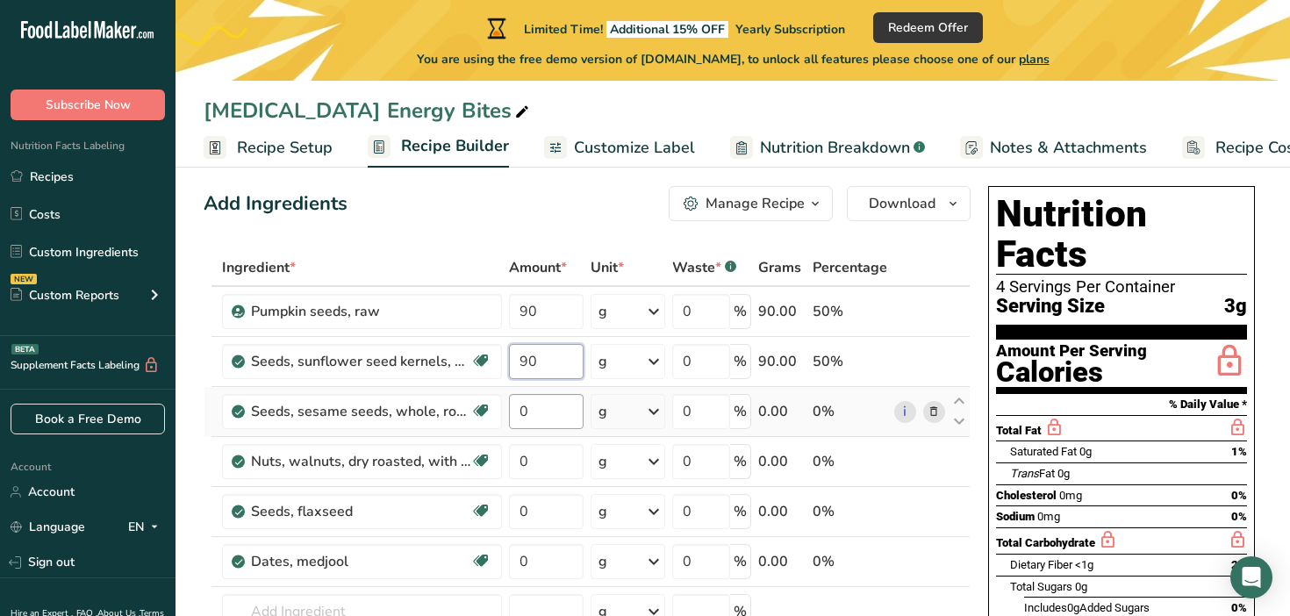
type input "90"
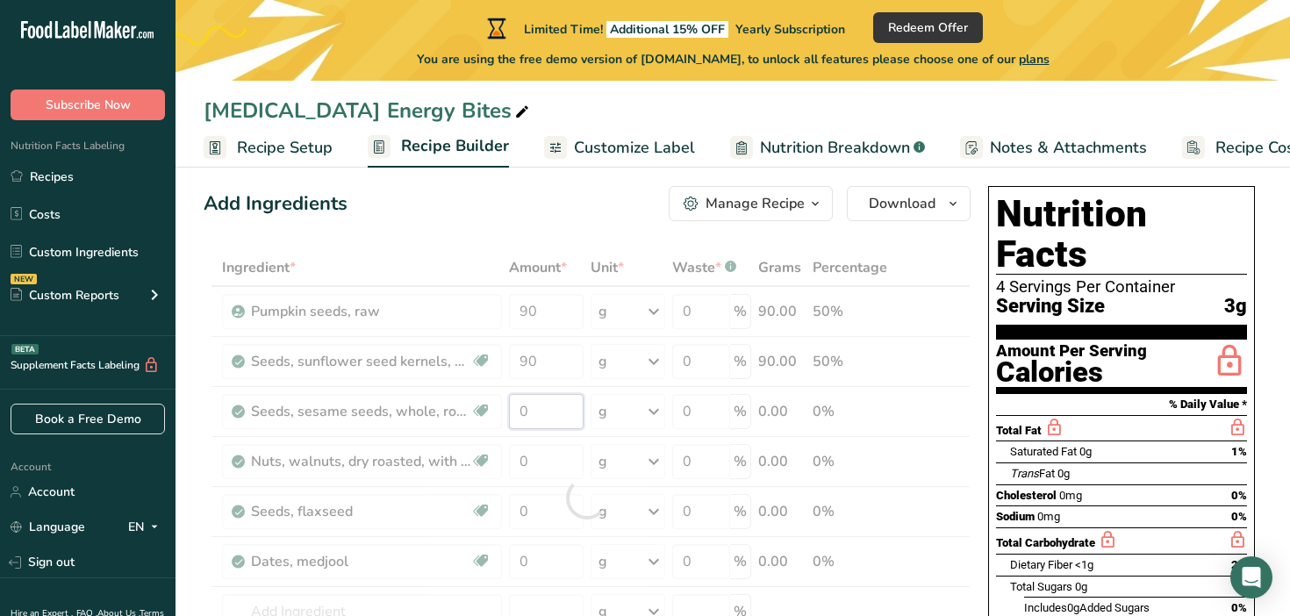
drag, startPoint x: 541, startPoint y: 413, endPoint x: 519, endPoint y: 413, distance: 21.9
click at [519, 413] on div "Ingredient * Amount * Unit * Waste * .a-a{fill:#347362;}.b-a{fill:#fff;} Grams …" at bounding box center [587, 498] width 767 height 498
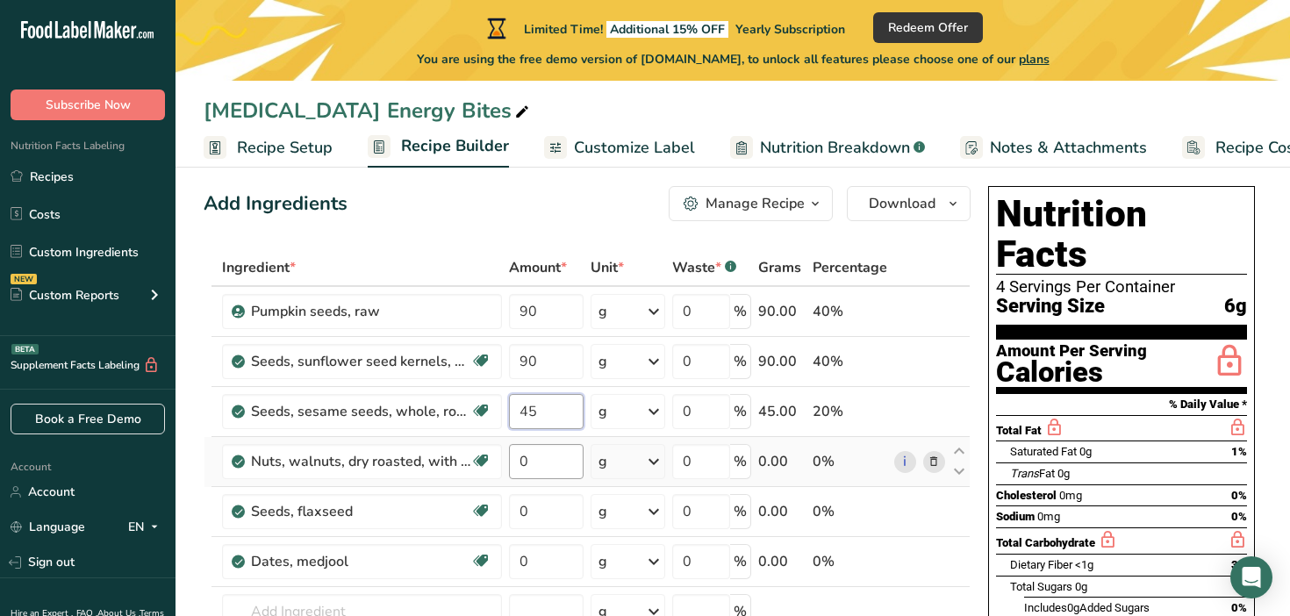
type input "45"
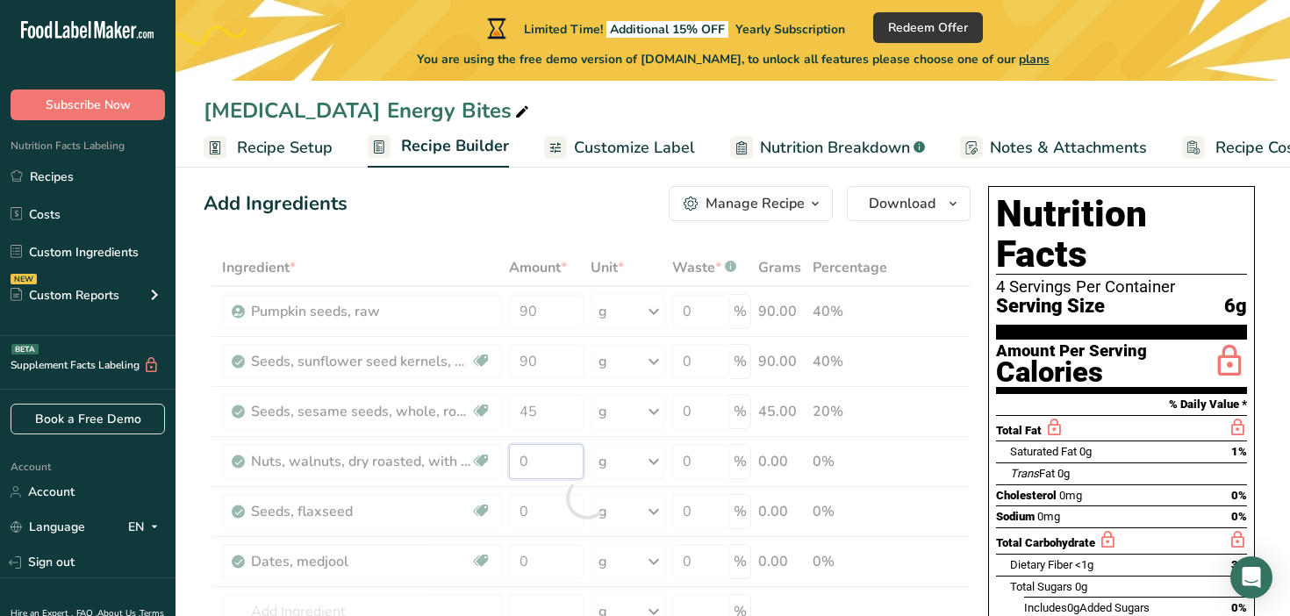
drag, startPoint x: 537, startPoint y: 454, endPoint x: 515, endPoint y: 455, distance: 22.0
click at [515, 455] on div "Ingredient * Amount * Unit * Waste * .a-a{fill:#347362;}.b-a{fill:#fff;} Grams …" at bounding box center [587, 498] width 767 height 498
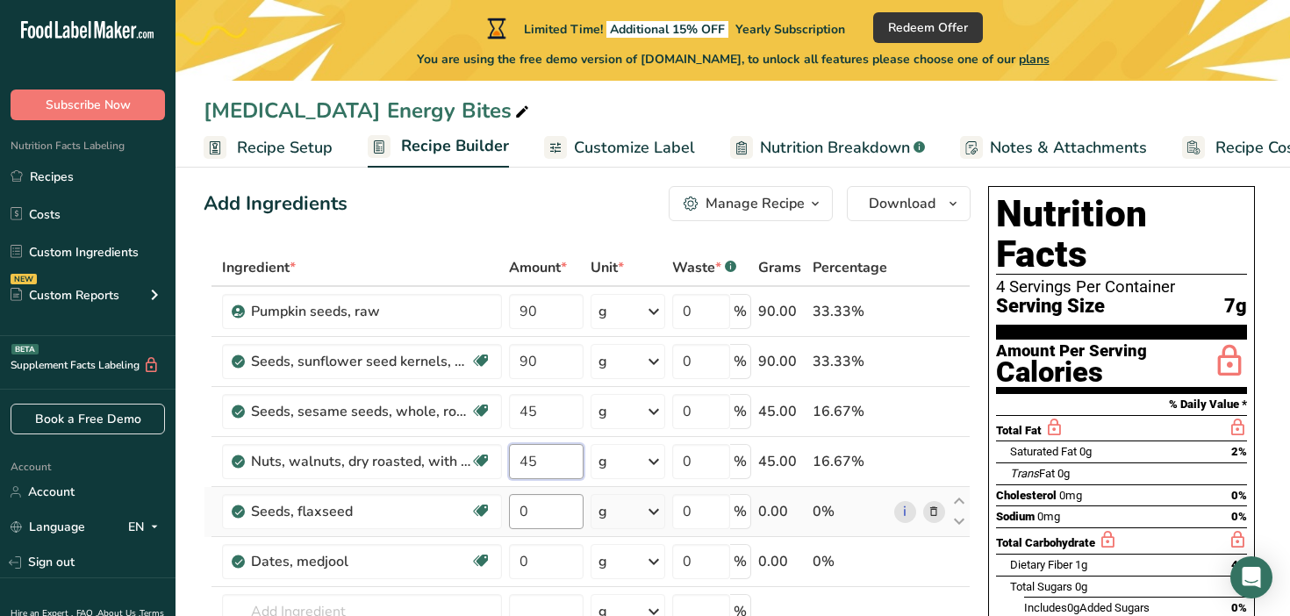
type input "45"
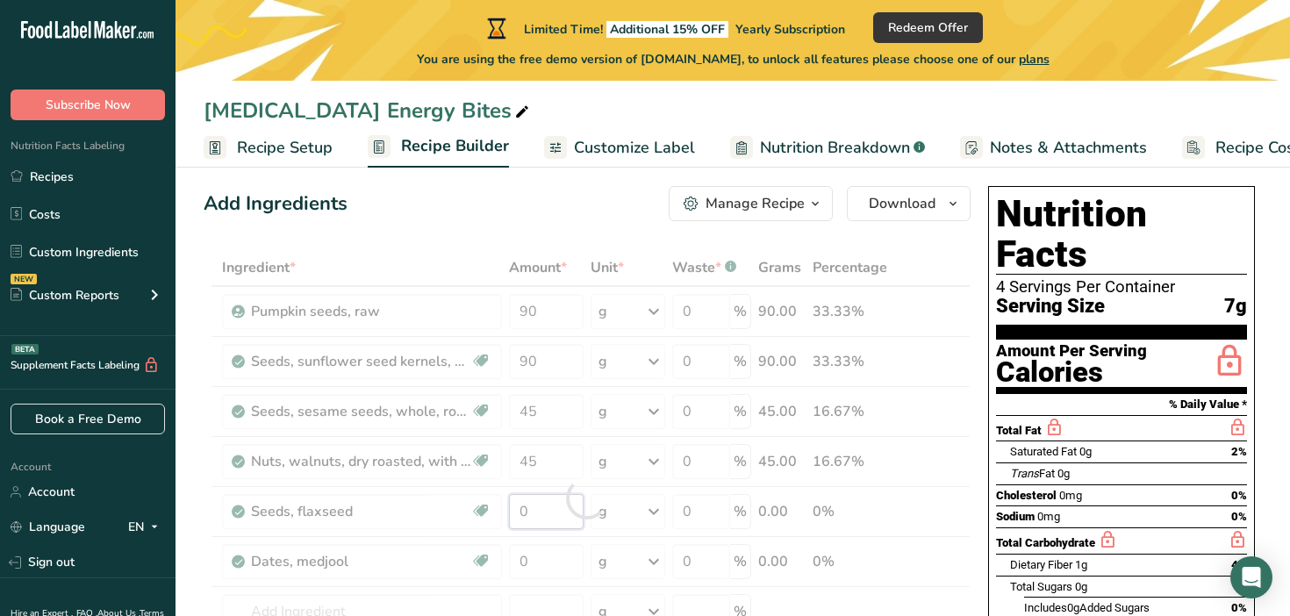
drag, startPoint x: 537, startPoint y: 515, endPoint x: 515, endPoint y: 515, distance: 21.9
click at [515, 515] on div "Ingredient * Amount * Unit * Waste * .a-a{fill:#347362;}.b-a{fill:#fff;} Grams …" at bounding box center [587, 498] width 767 height 498
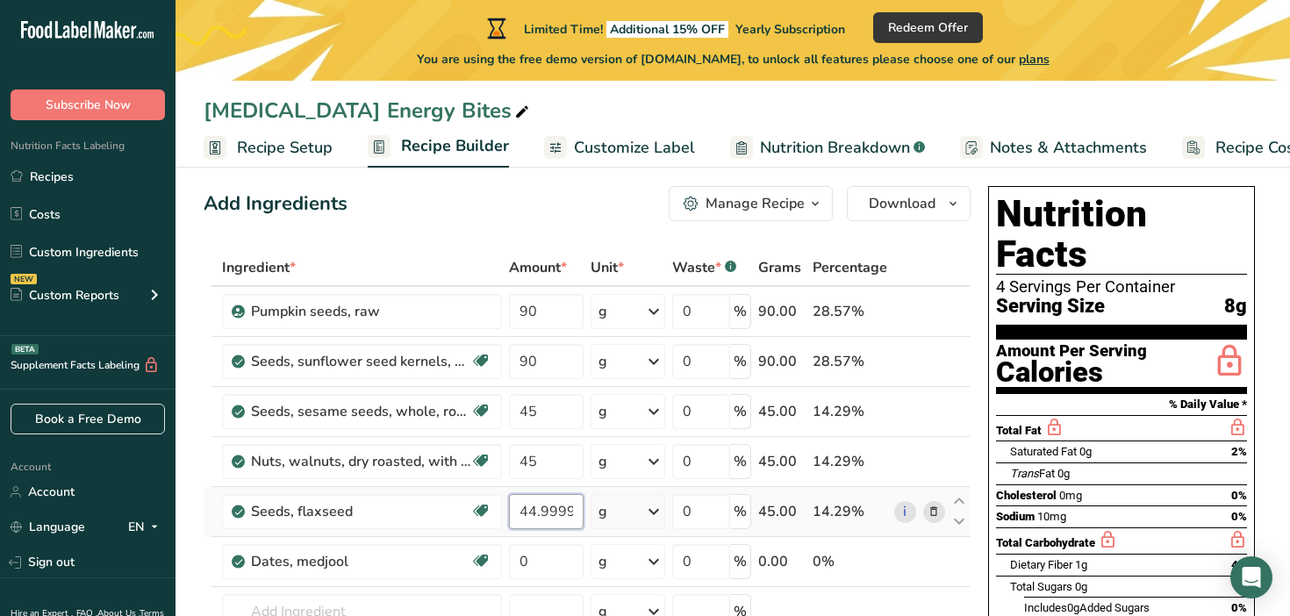
scroll to position [34, 0]
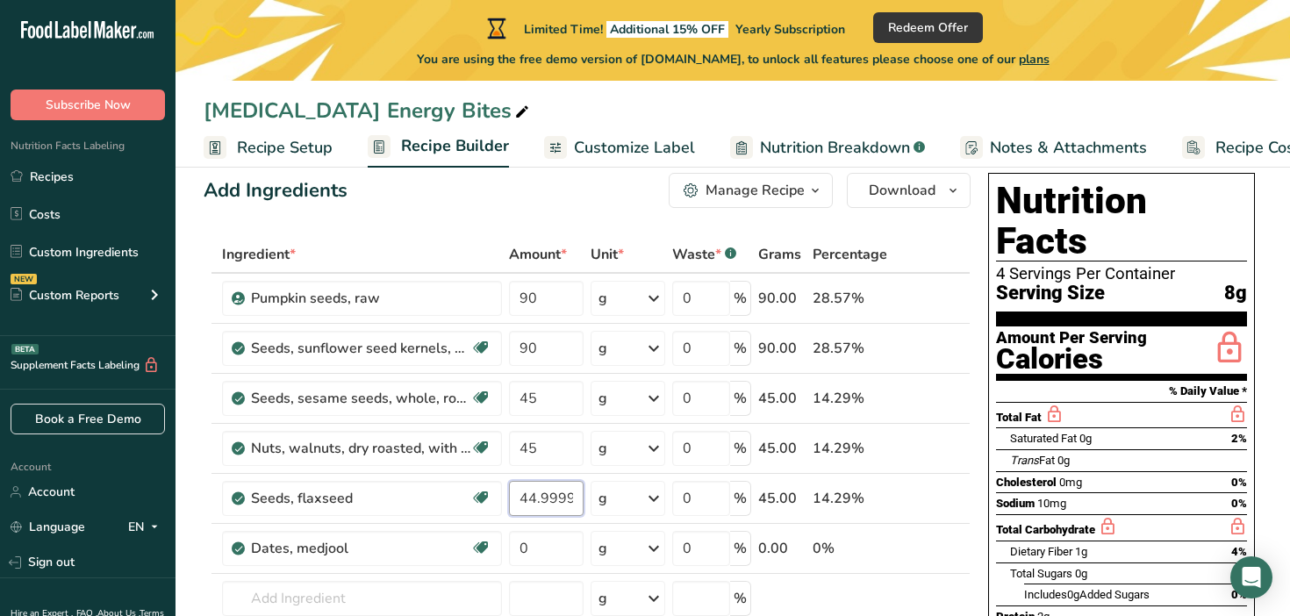
type input "44.999993"
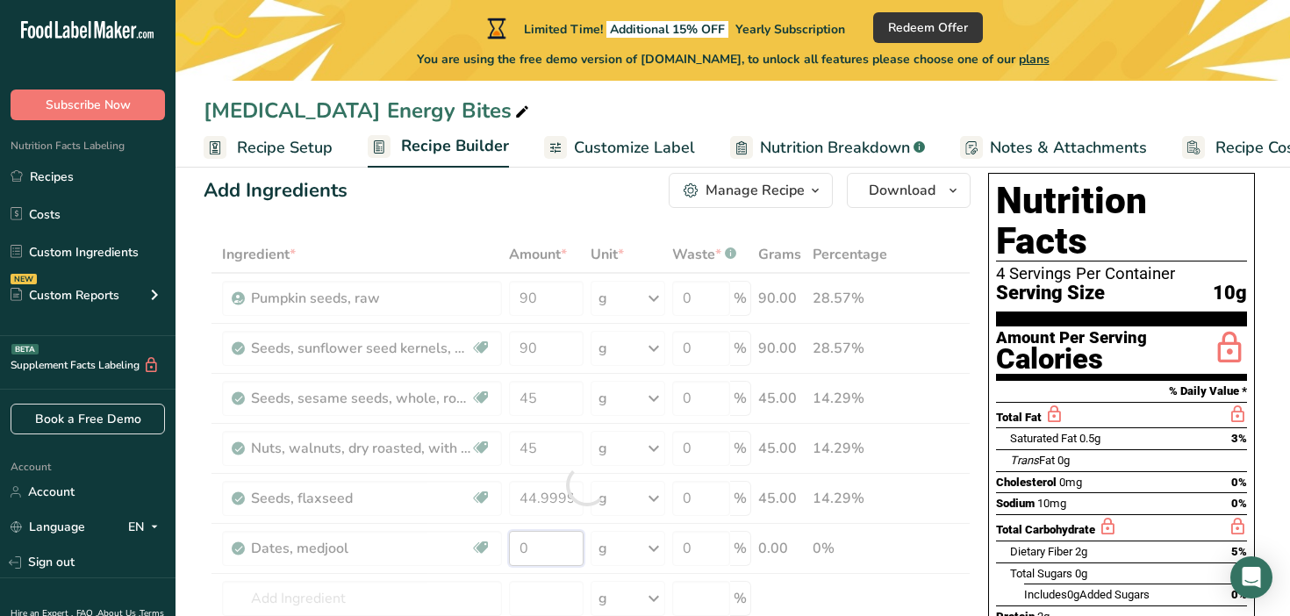
drag, startPoint x: 555, startPoint y: 553, endPoint x: 506, endPoint y: 553, distance: 49.1
click at [506, 553] on div "Ingredient * Amount * Unit * Waste * .a-a{fill:#347362;}.b-a{fill:#fff;} Grams …" at bounding box center [587, 485] width 767 height 498
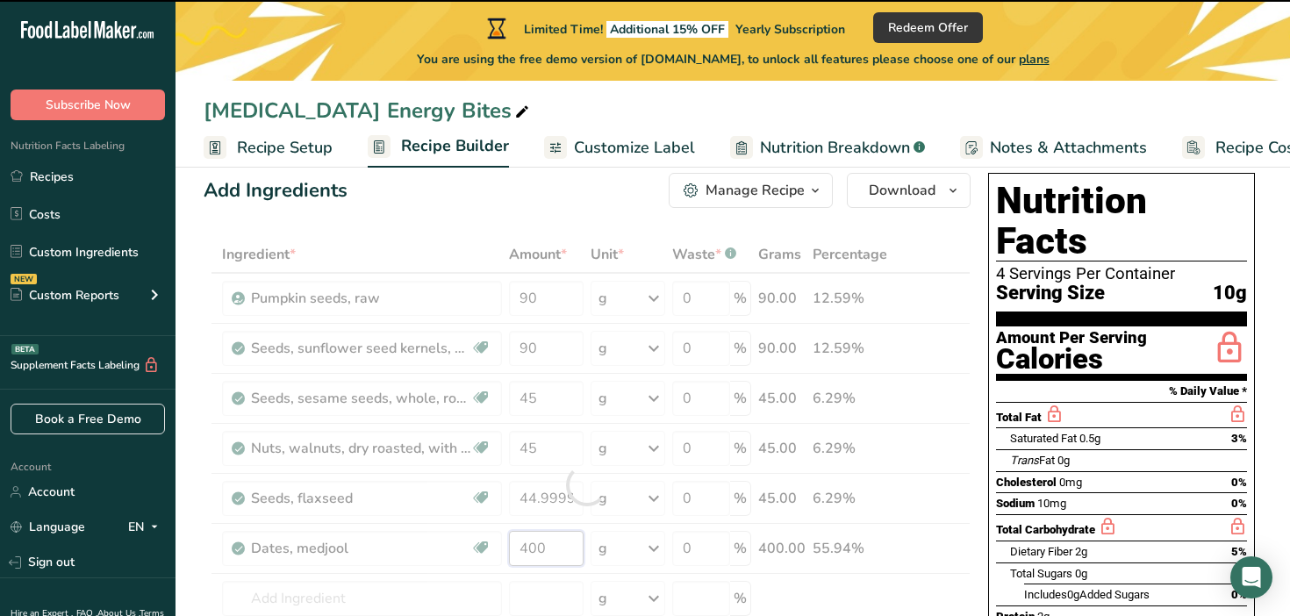
type input "0"
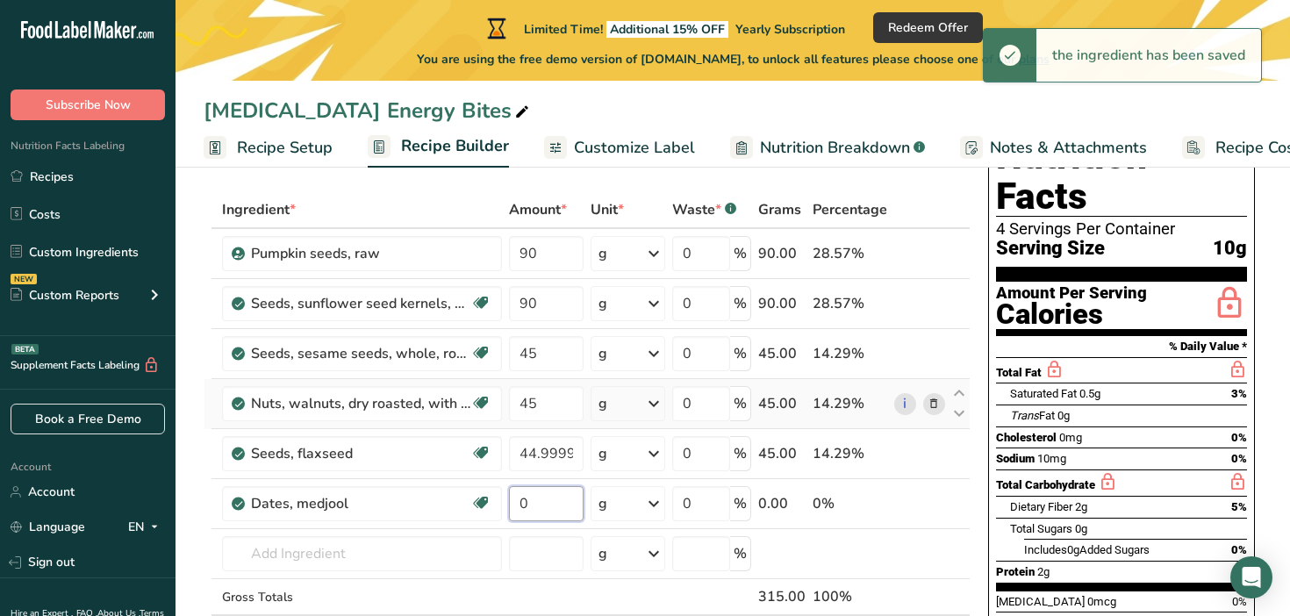
scroll to position [196, 0]
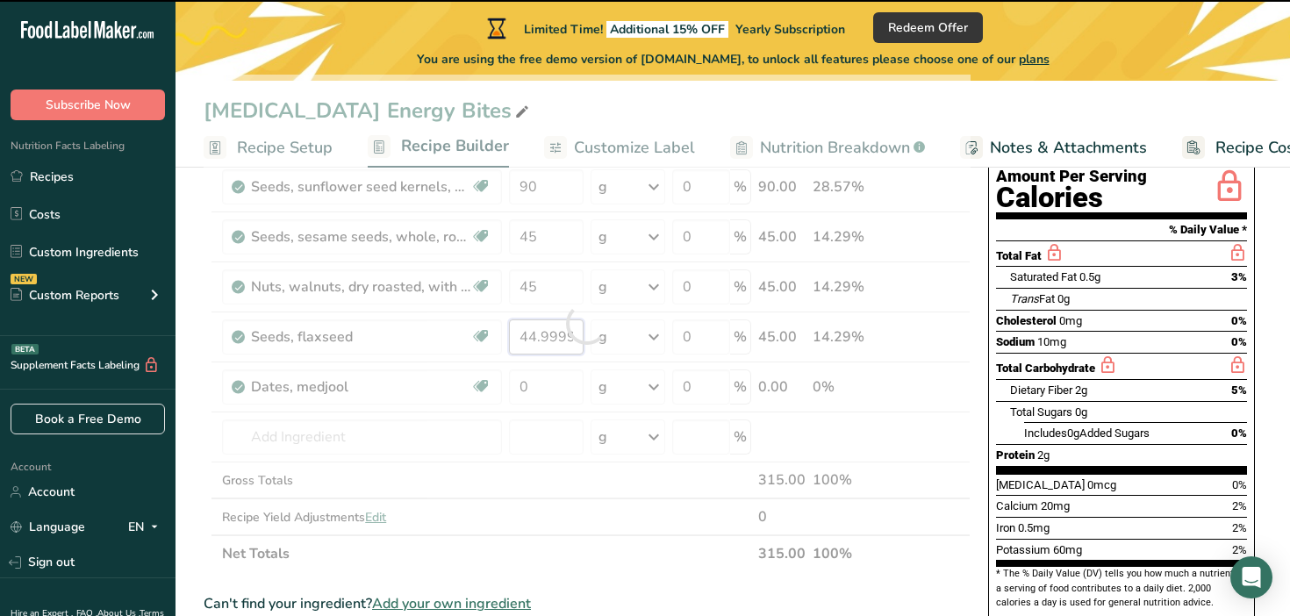
drag, startPoint x: 521, startPoint y: 340, endPoint x: 569, endPoint y: 340, distance: 47.4
click at [569, 340] on div "Ingredient * Amount * Unit * Waste * .a-a{fill:#347362;}.b-a{fill:#fff;} Grams …" at bounding box center [587, 324] width 767 height 498
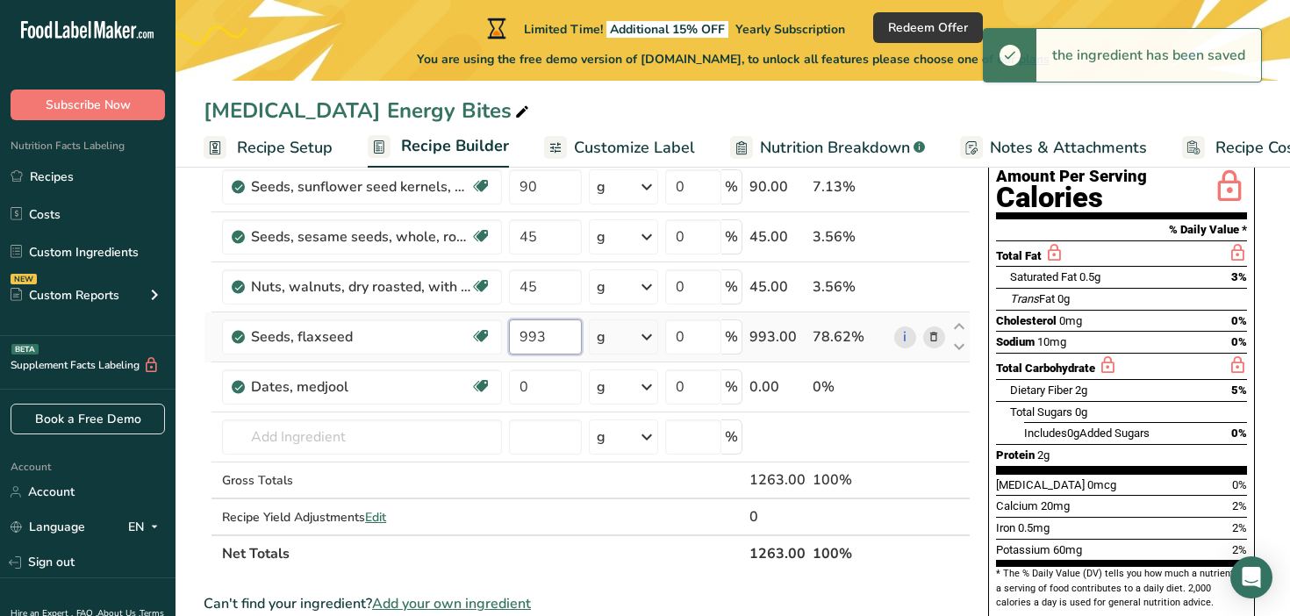
drag, startPoint x: 551, startPoint y: 335, endPoint x: 515, endPoint y: 335, distance: 36.0
click at [515, 335] on input "993" at bounding box center [545, 336] width 73 height 35
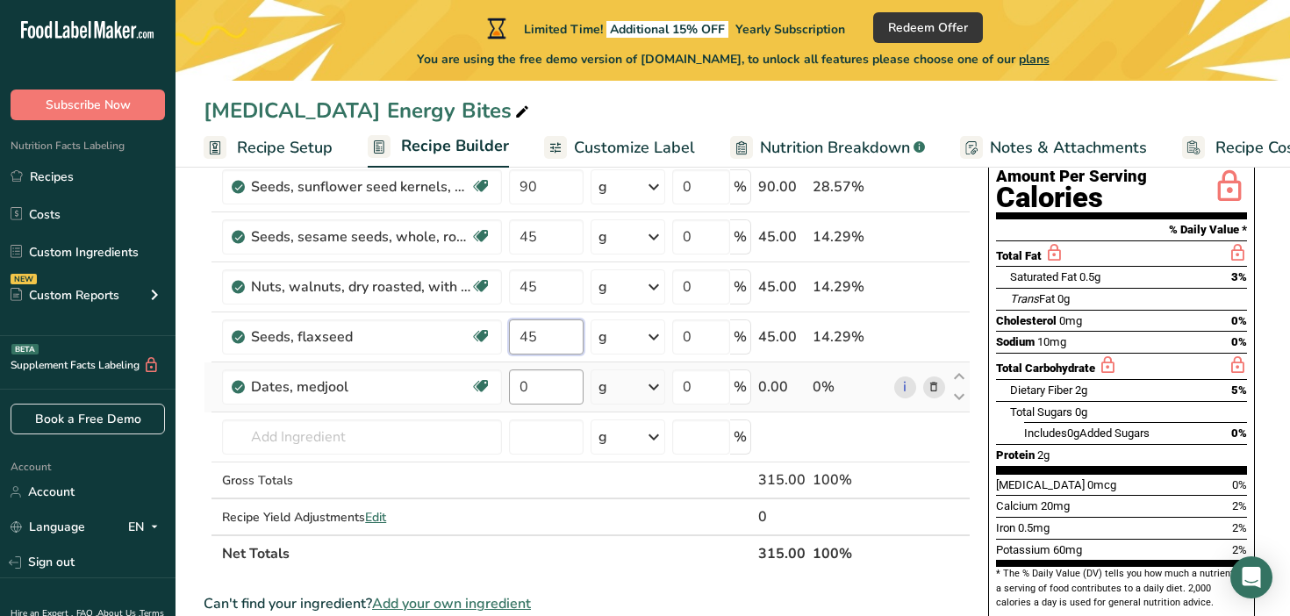
type input "45"
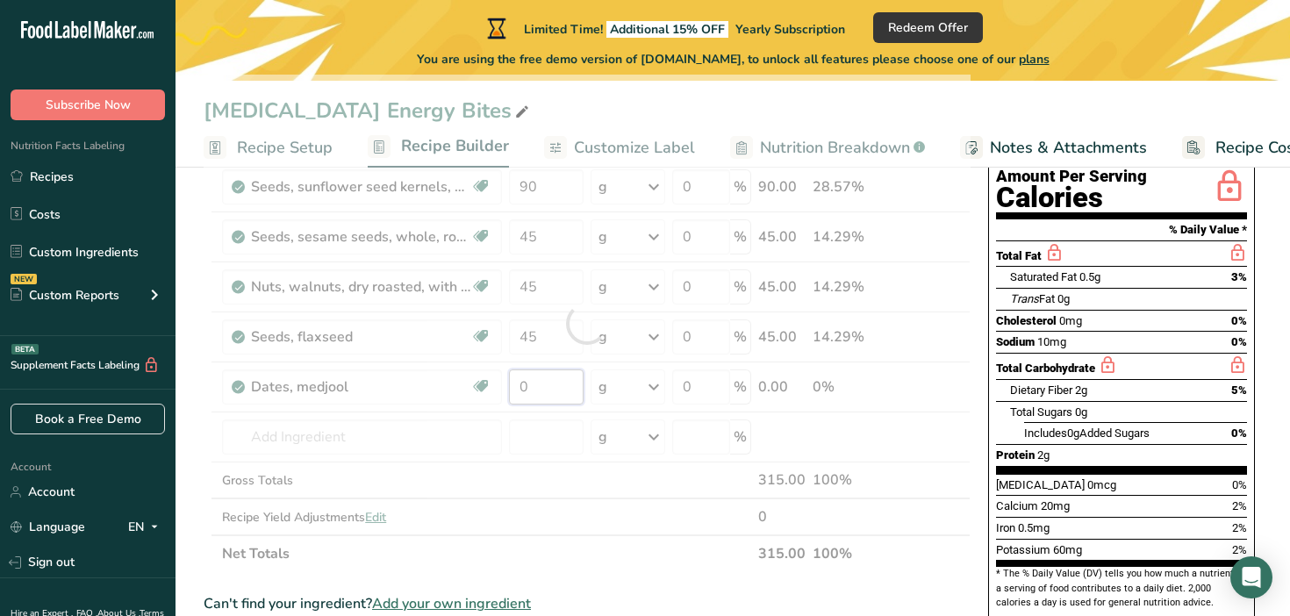
drag, startPoint x: 531, startPoint y: 387, endPoint x: 517, endPoint y: 387, distance: 14.0
click at [517, 387] on div "Ingredient * Amount * Unit * Waste * .a-a{fill:#347362;}.b-a{fill:#fff;} Grams …" at bounding box center [587, 324] width 767 height 498
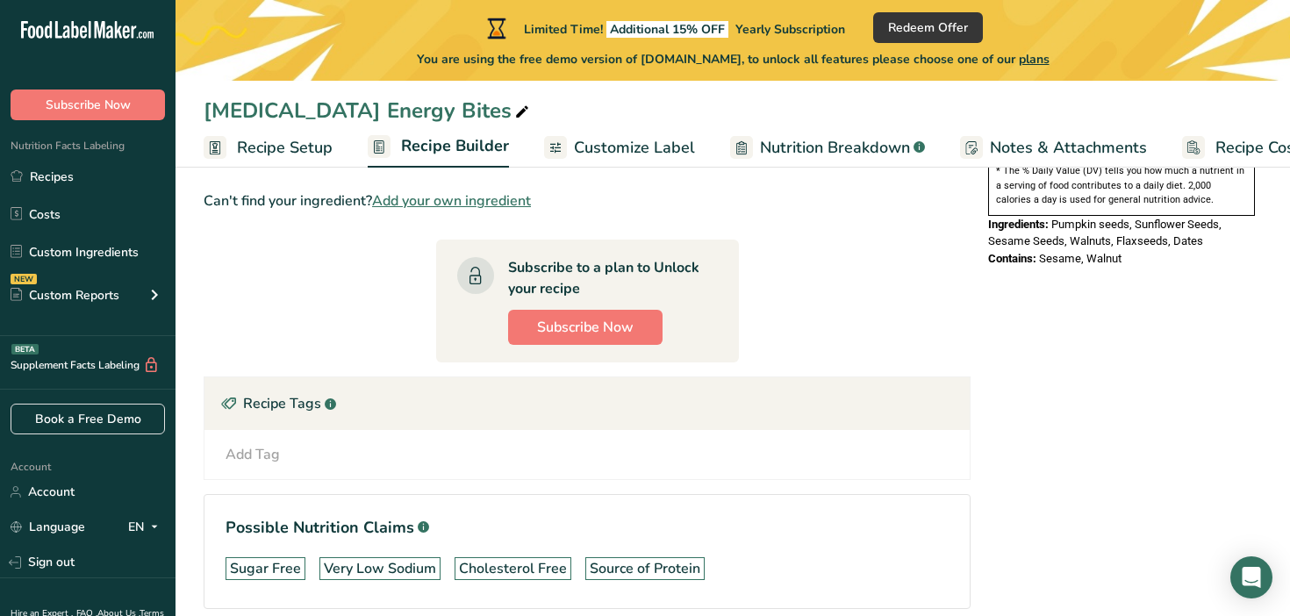
scroll to position [676, 0]
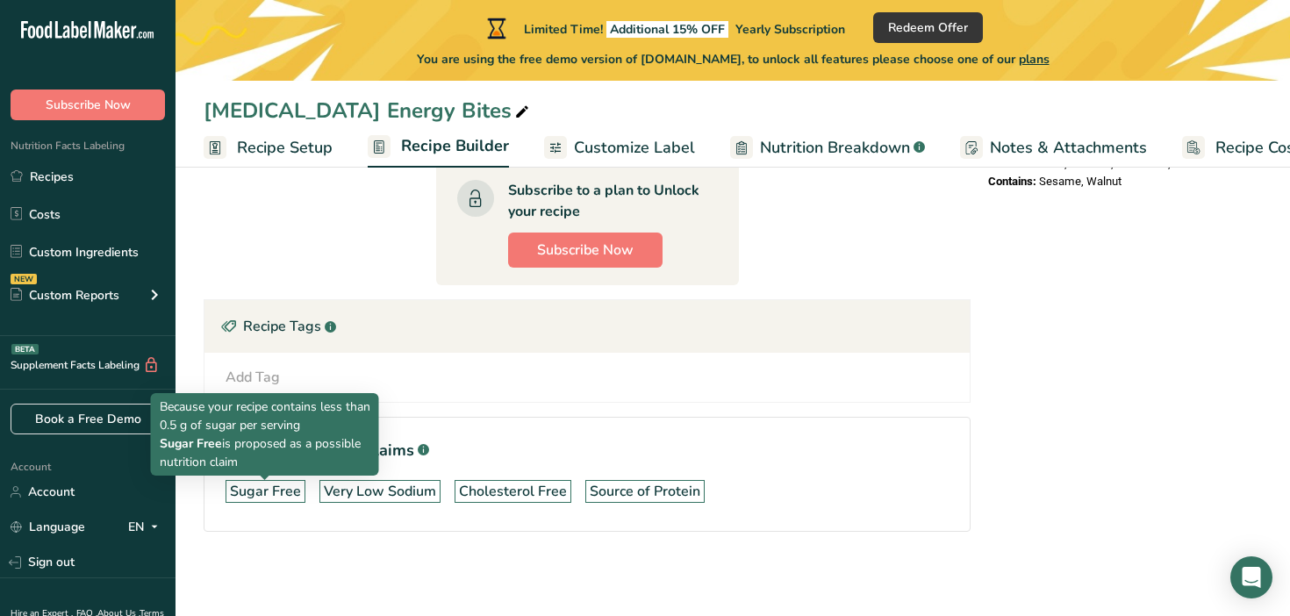
type input "400"
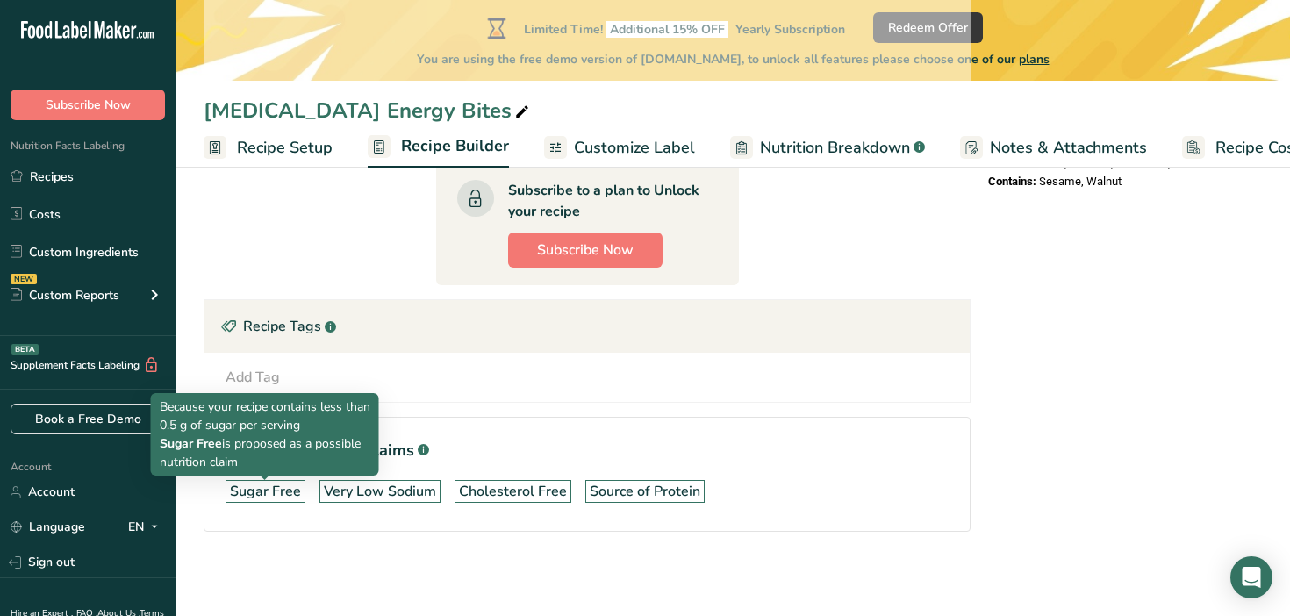
click at [262, 495] on div "Sugar Free" at bounding box center [265, 491] width 71 height 21
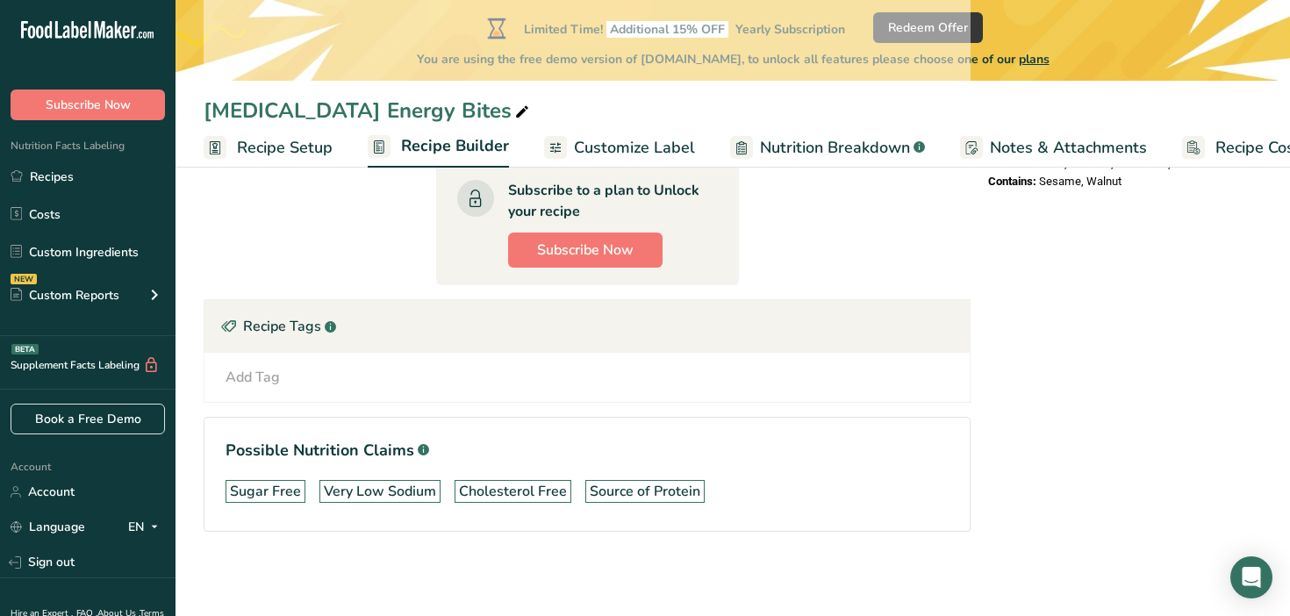
click at [266, 498] on div "Sugar Free" at bounding box center [265, 491] width 71 height 21
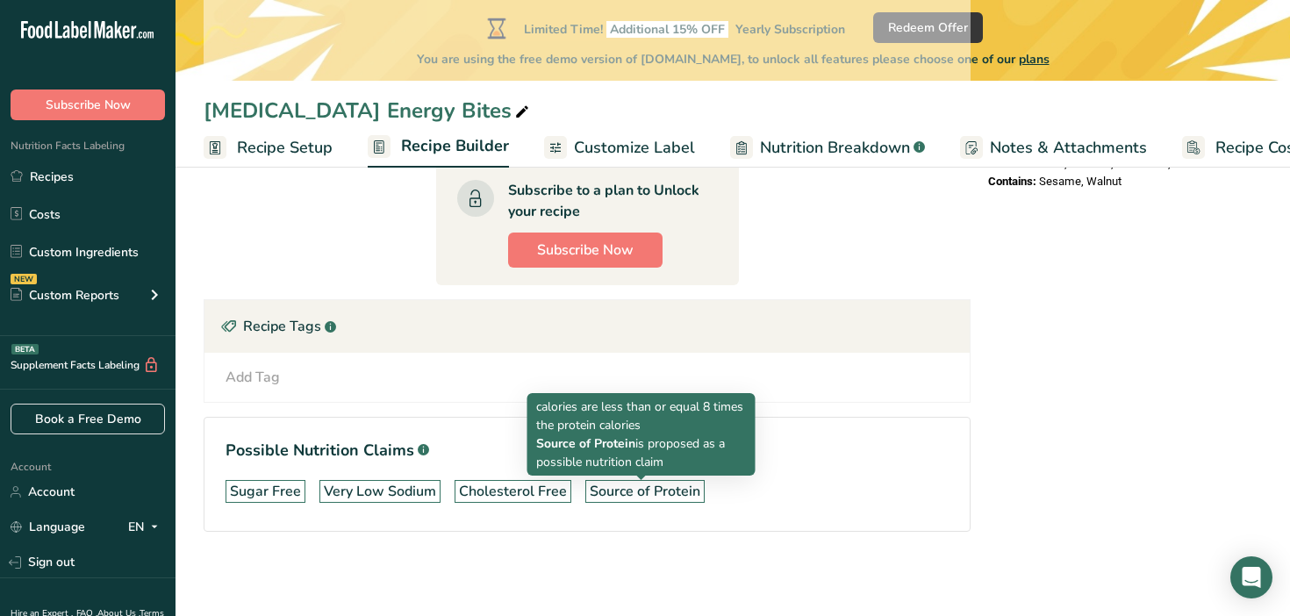
click at [633, 497] on div "Source of Protein" at bounding box center [645, 491] width 111 height 21
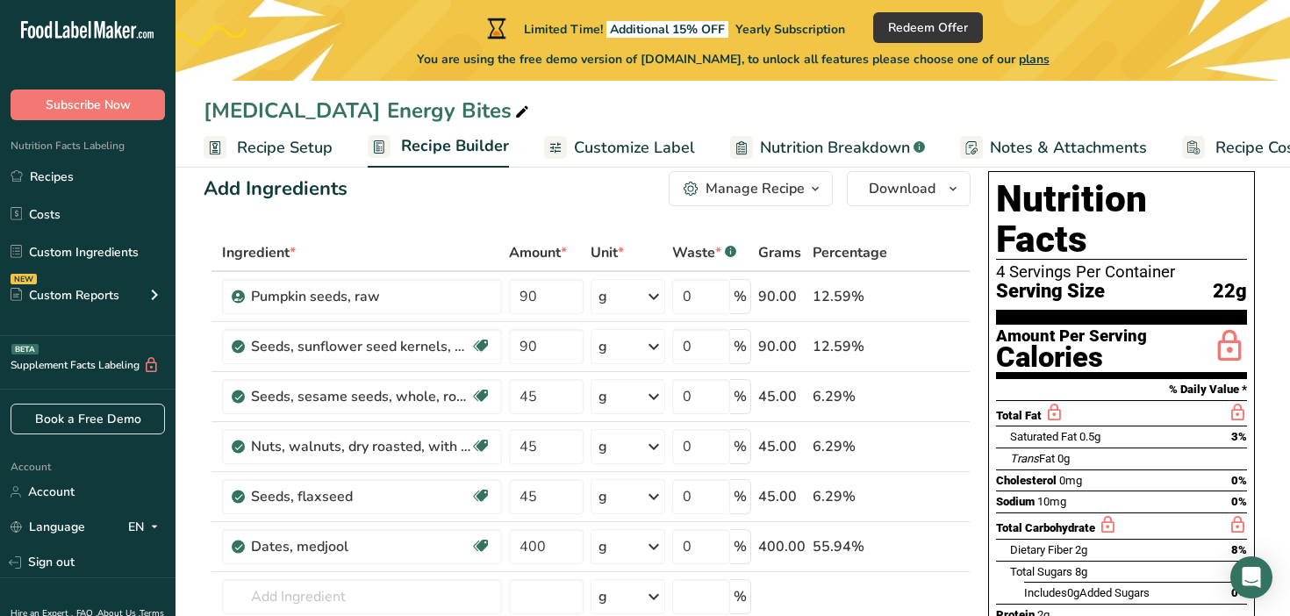
scroll to position [0, 0]
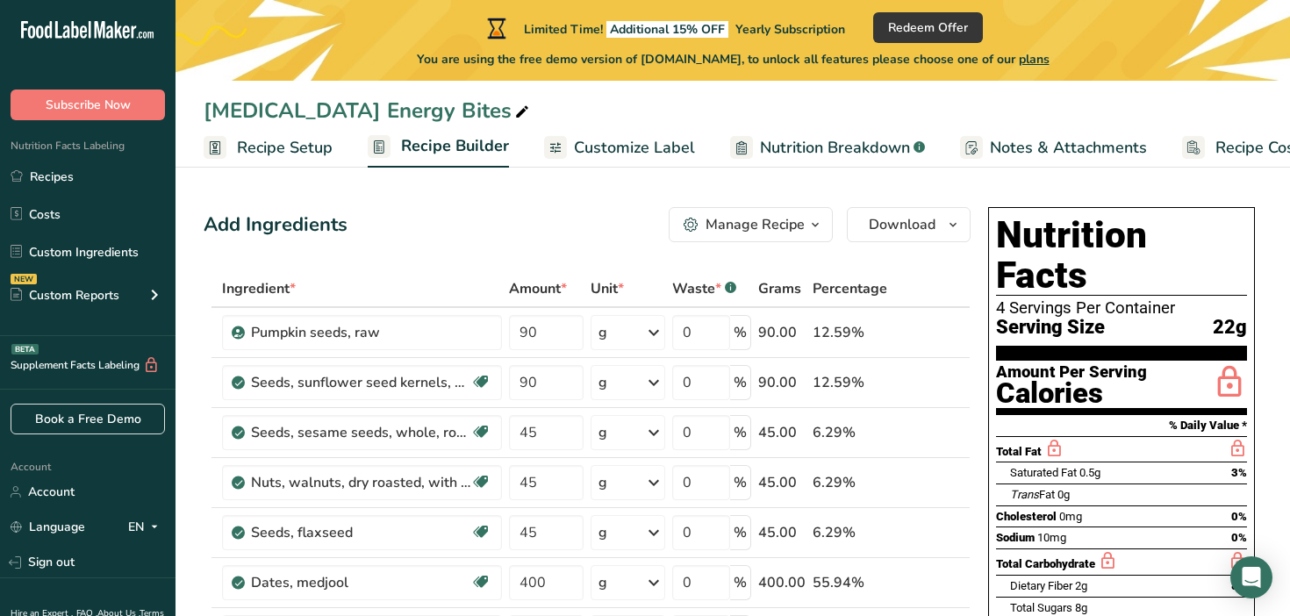
click at [607, 146] on span "Customize Label" at bounding box center [634, 148] width 121 height 24
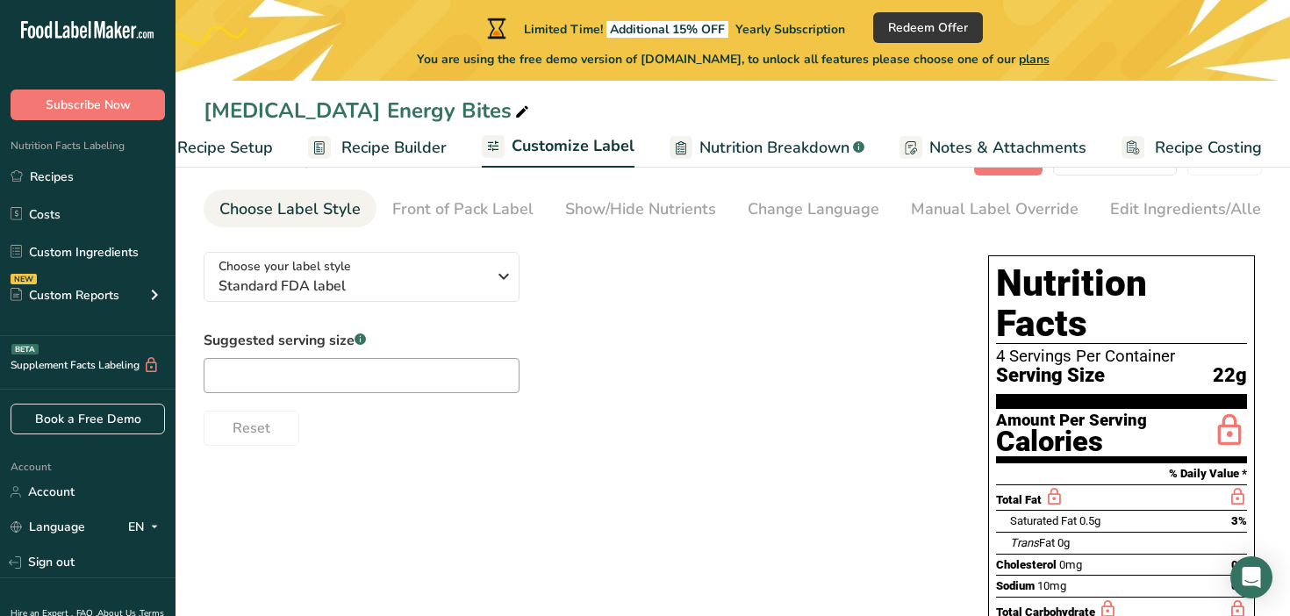
scroll to position [68, 0]
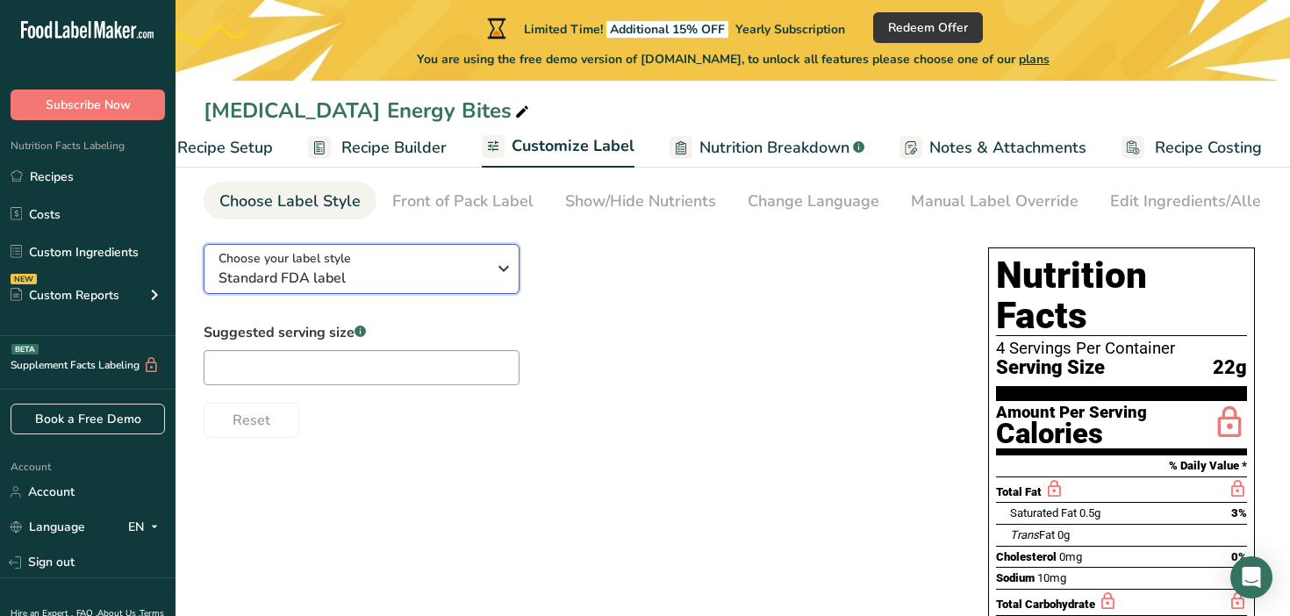
click at [481, 279] on span "Standard FDA label" at bounding box center [353, 278] width 268 height 21
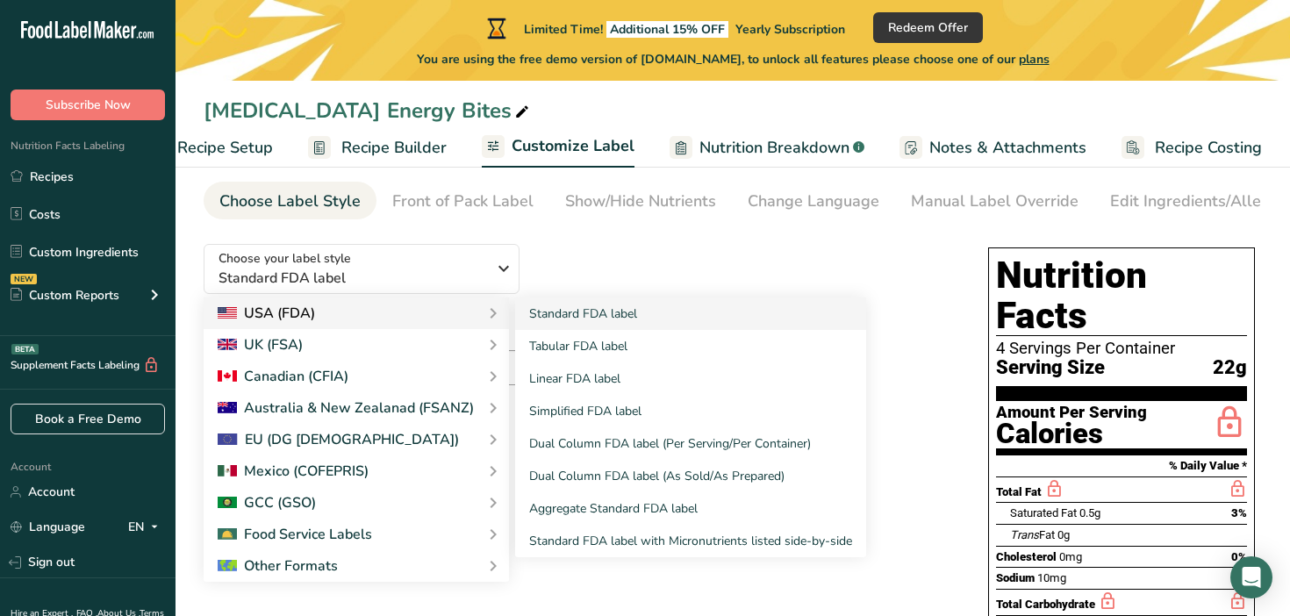
click at [452, 309] on div "USA (FDA)" at bounding box center [356, 313] width 277 height 21
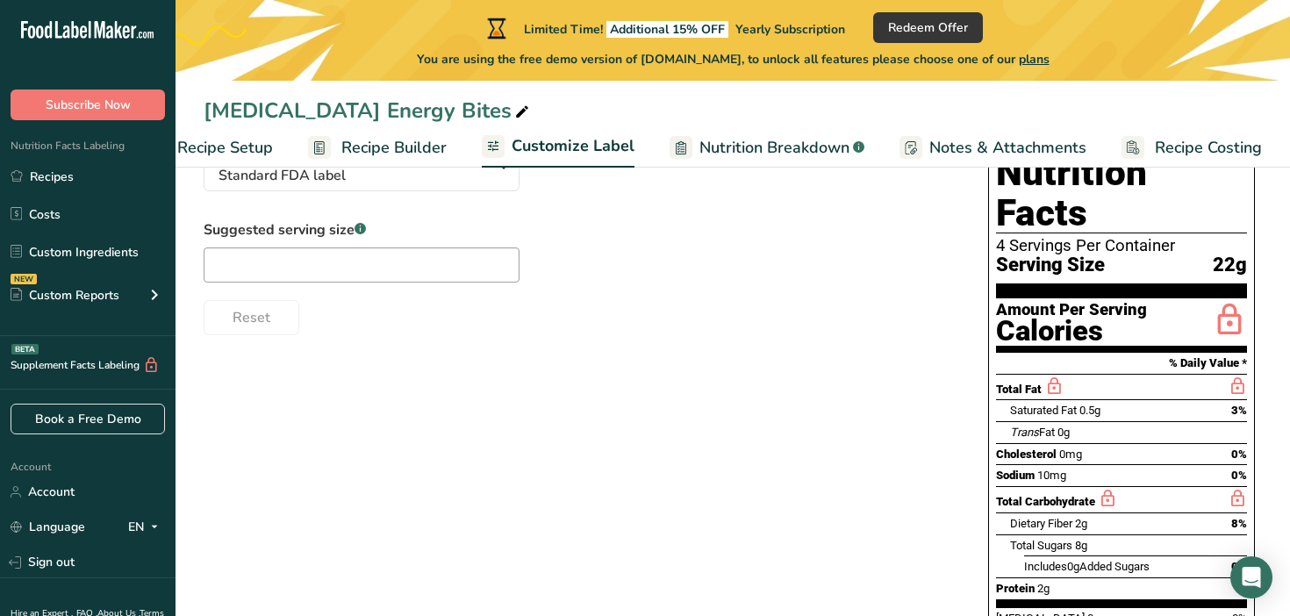
scroll to position [86, 0]
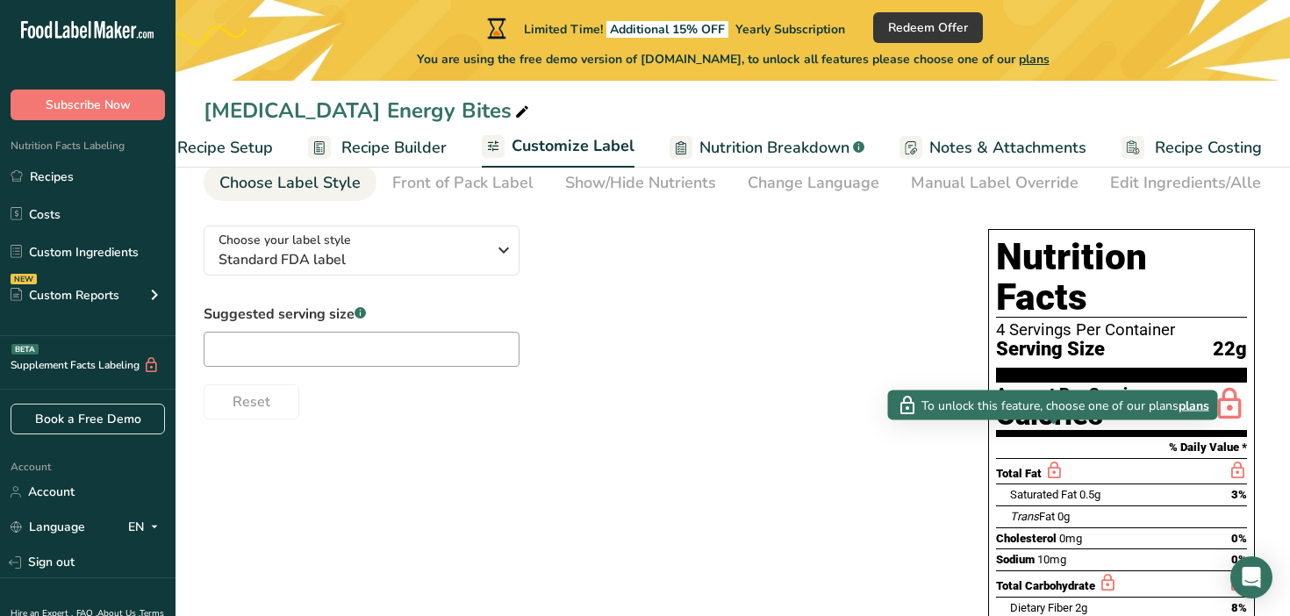
click at [1058, 460] on icon at bounding box center [1053, 471] width 19 height 22
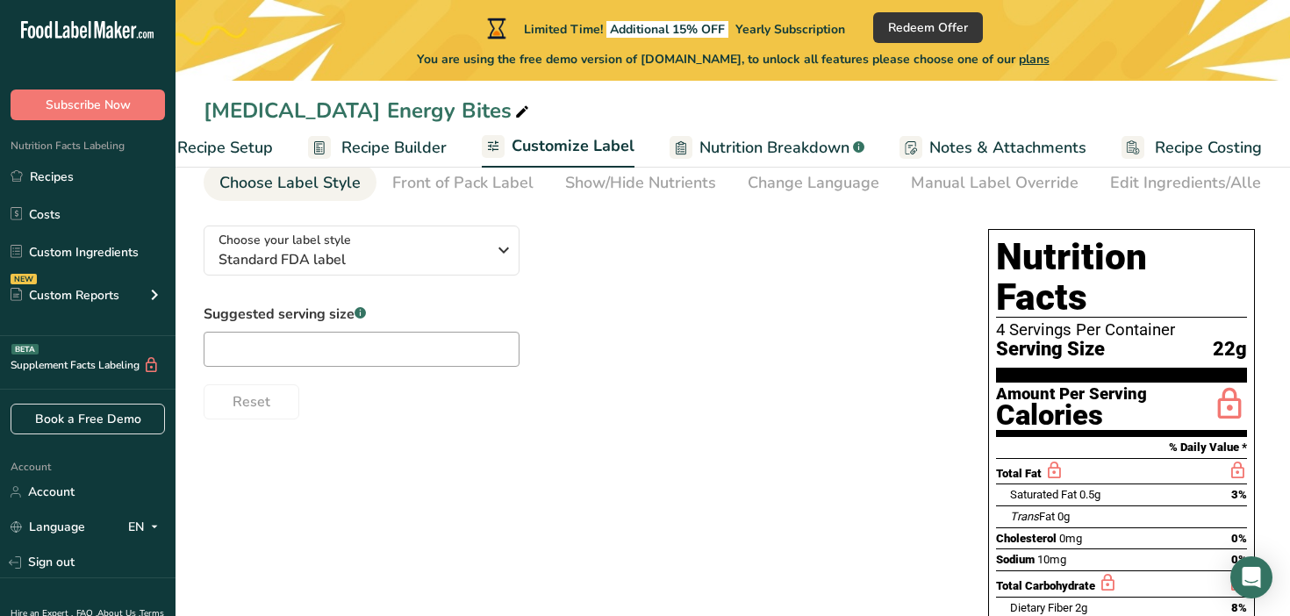
click at [1058, 460] on icon at bounding box center [1053, 471] width 19 height 22
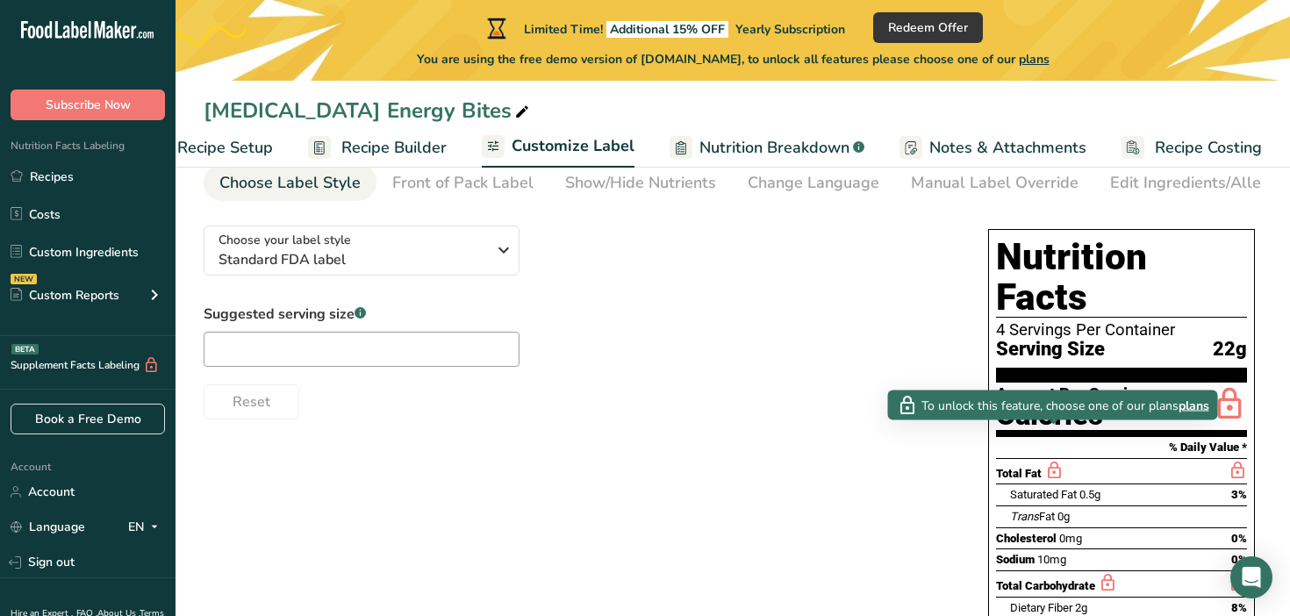
click at [1195, 405] on span "plans" at bounding box center [1194, 405] width 31 height 18
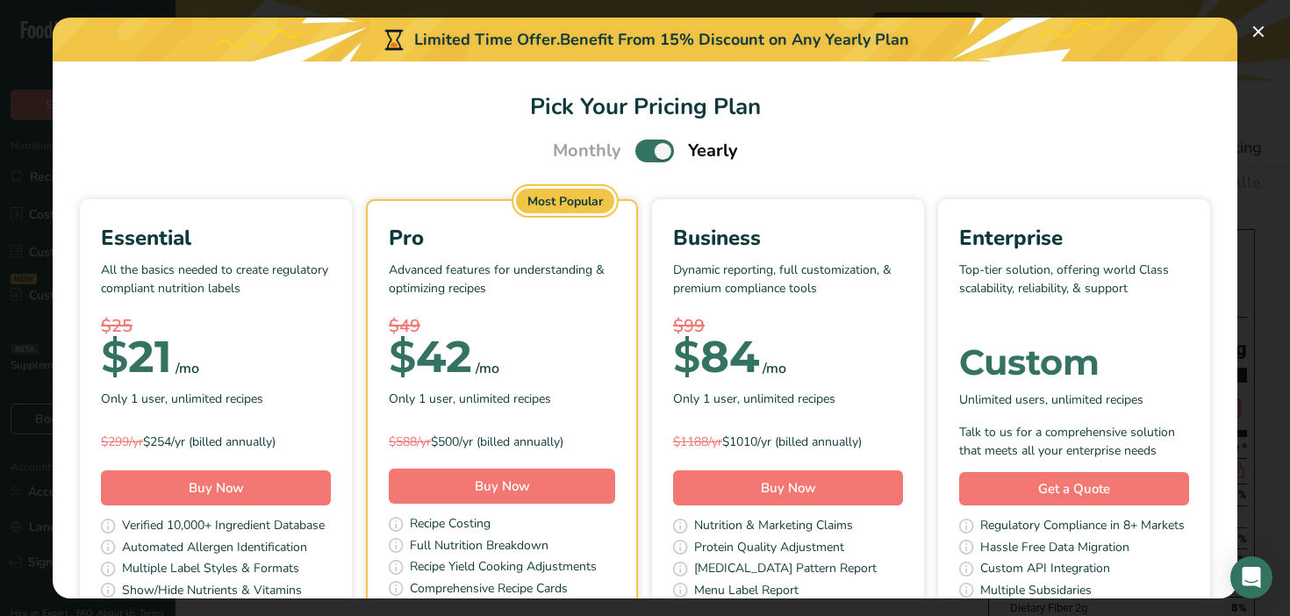
click at [214, 416] on div "Essential All the basics needed to create regulatory compliant nutrition labels…" at bounding box center [216, 339] width 230 height 234
drag, startPoint x: 226, startPoint y: 488, endPoint x: 262, endPoint y: 383, distance: 111.3
click at [262, 383] on div "Essential All the basics needed to create regulatory compliant nutrition labels…" at bounding box center [216, 412] width 272 height 423
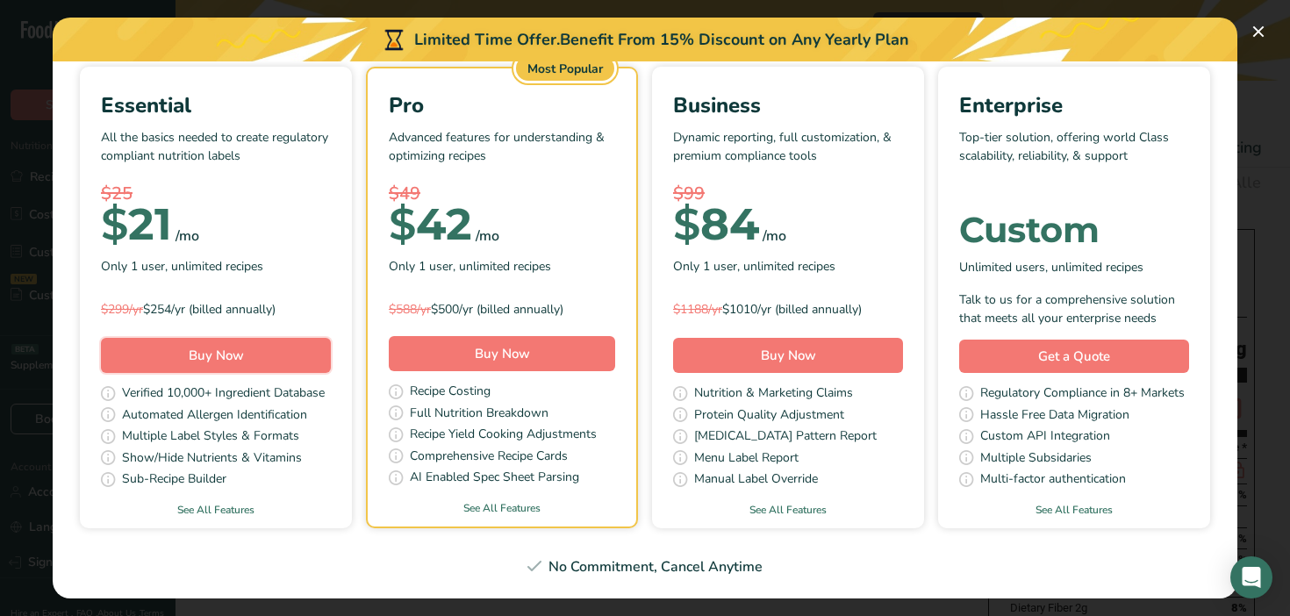
scroll to position [0, 0]
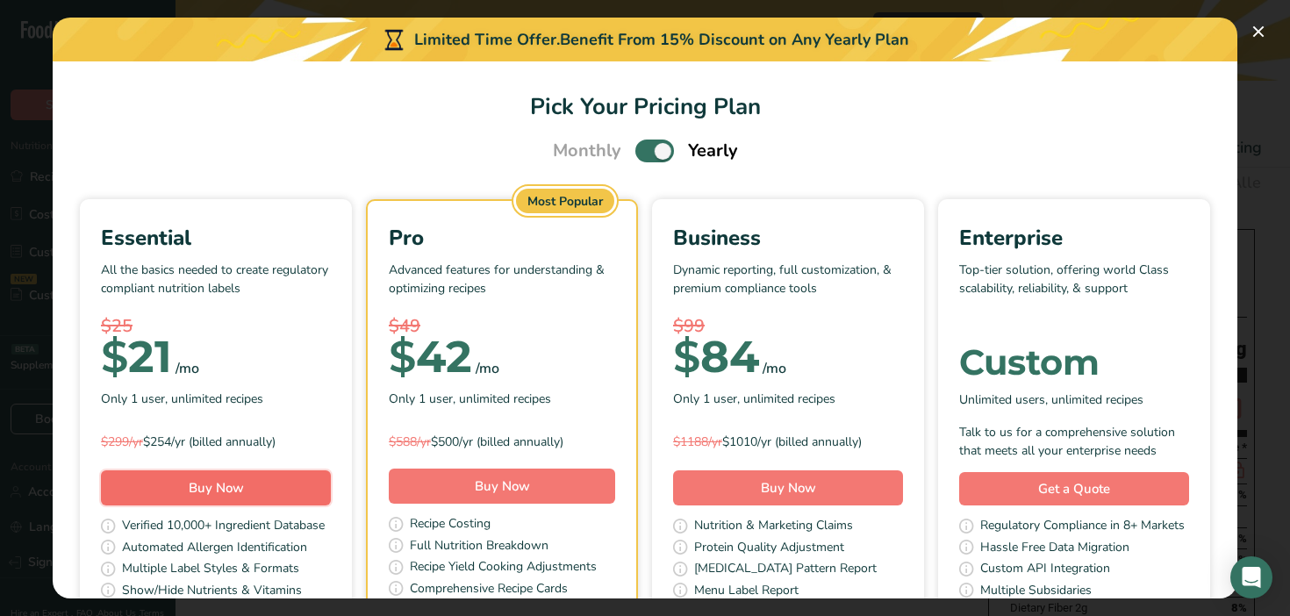
click at [210, 481] on span "Buy Now" at bounding box center [216, 488] width 55 height 18
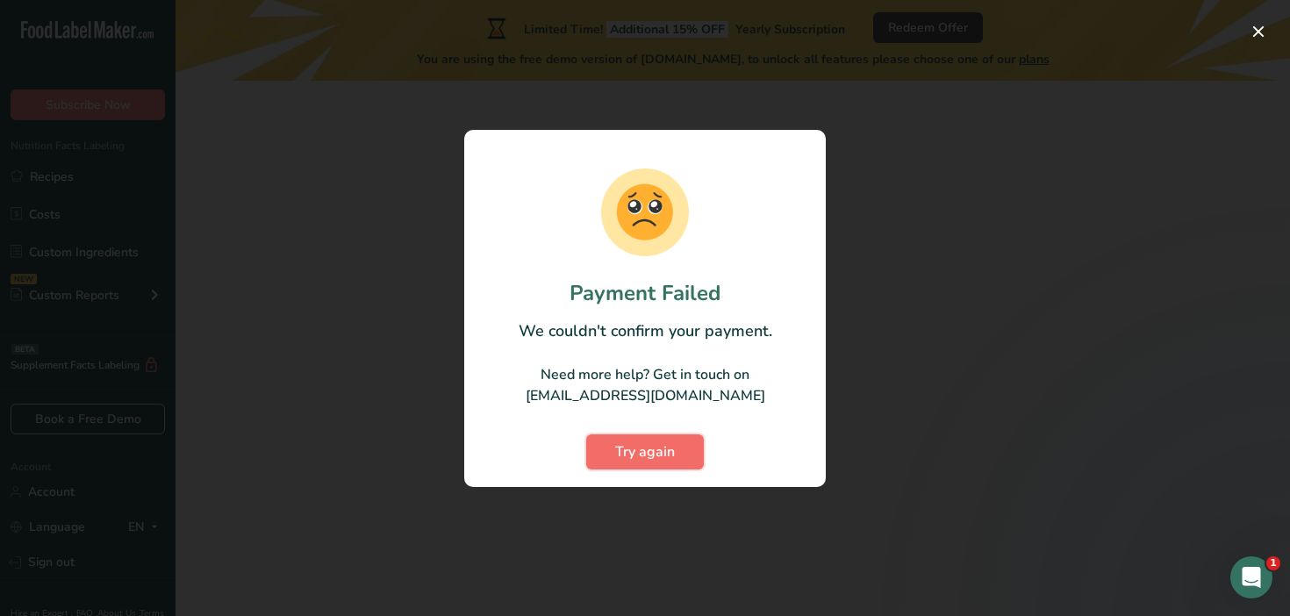
click at [651, 451] on span "Try again" at bounding box center [645, 451] width 60 height 21
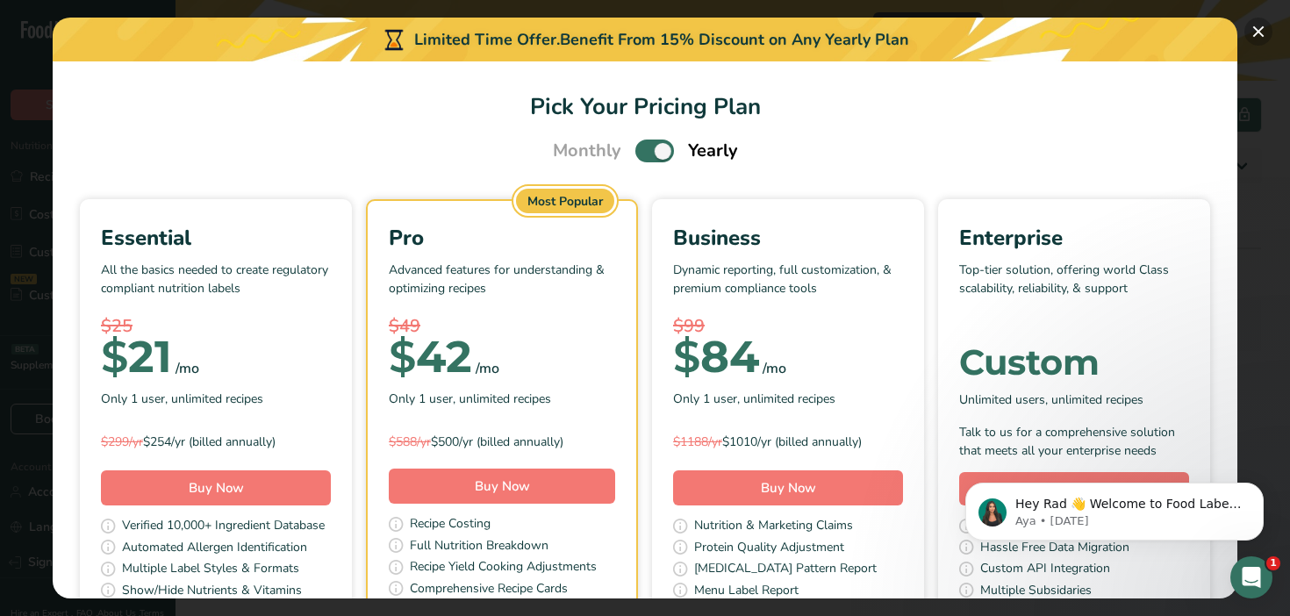
click at [1257, 36] on button "Pick Your Pricing Plan Modal" at bounding box center [1259, 32] width 28 height 28
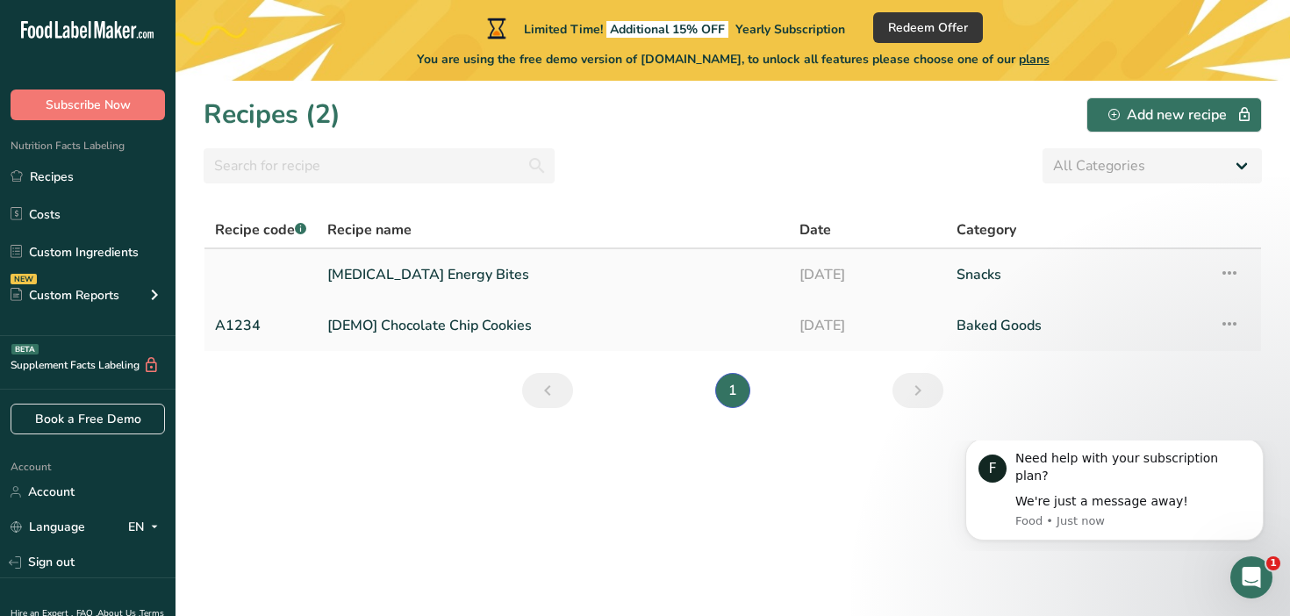
click at [420, 268] on link "[MEDICAL_DATA] Energy Bites" at bounding box center [552, 274] width 451 height 37
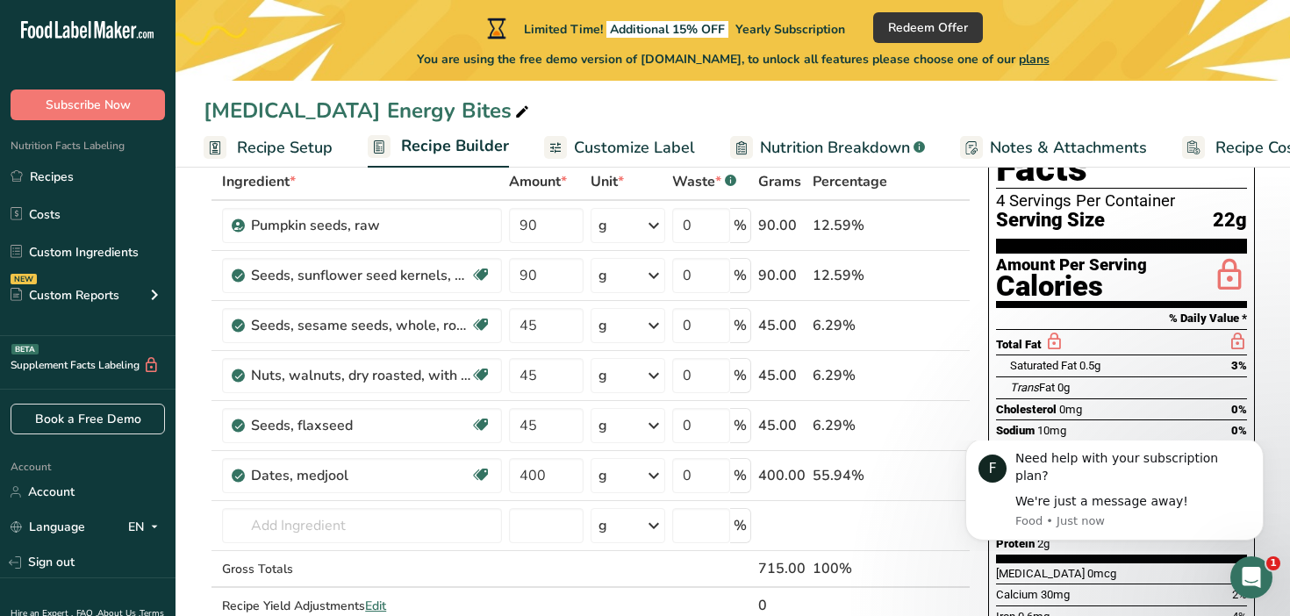
scroll to position [111, 0]
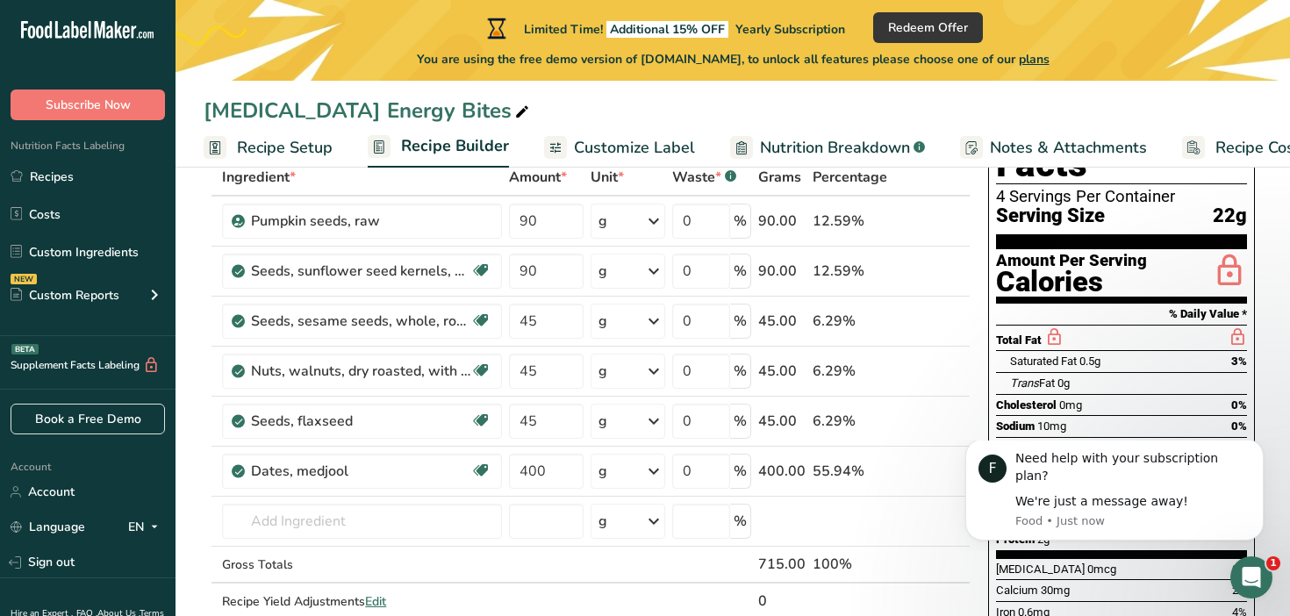
click at [797, 150] on span "Nutrition Breakdown" at bounding box center [835, 148] width 150 height 24
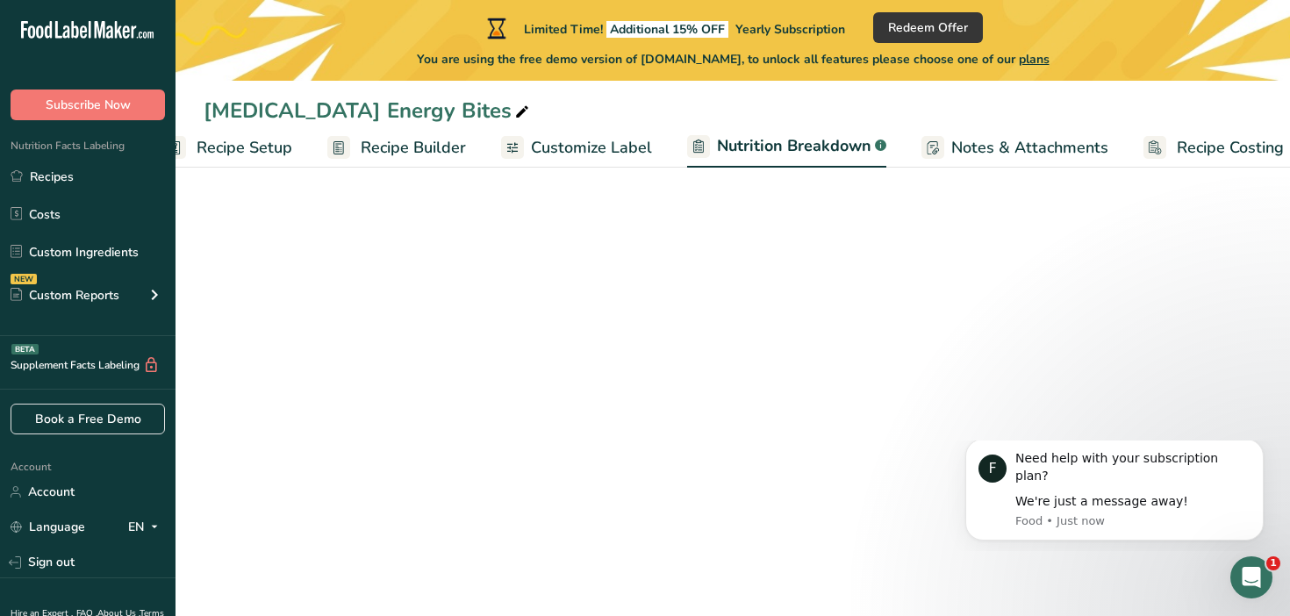
select select "Calories"
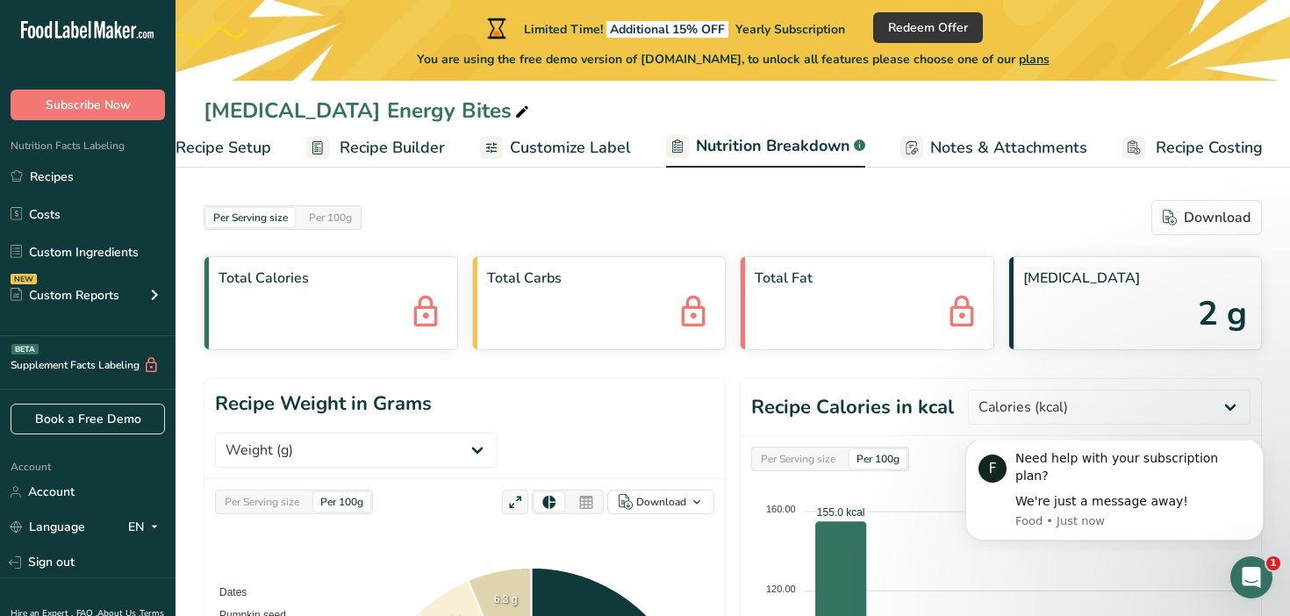
click at [1159, 140] on span "Recipe Costing" at bounding box center [1209, 148] width 107 height 24
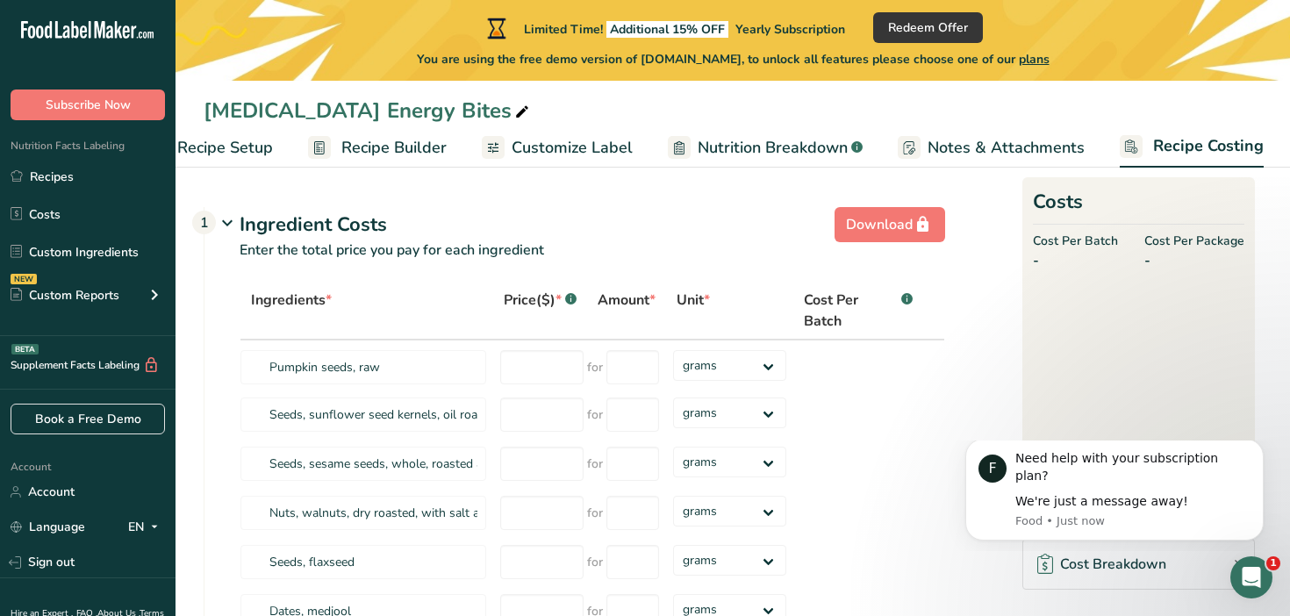
click at [264, 153] on span "Recipe Setup" at bounding box center [225, 148] width 96 height 24
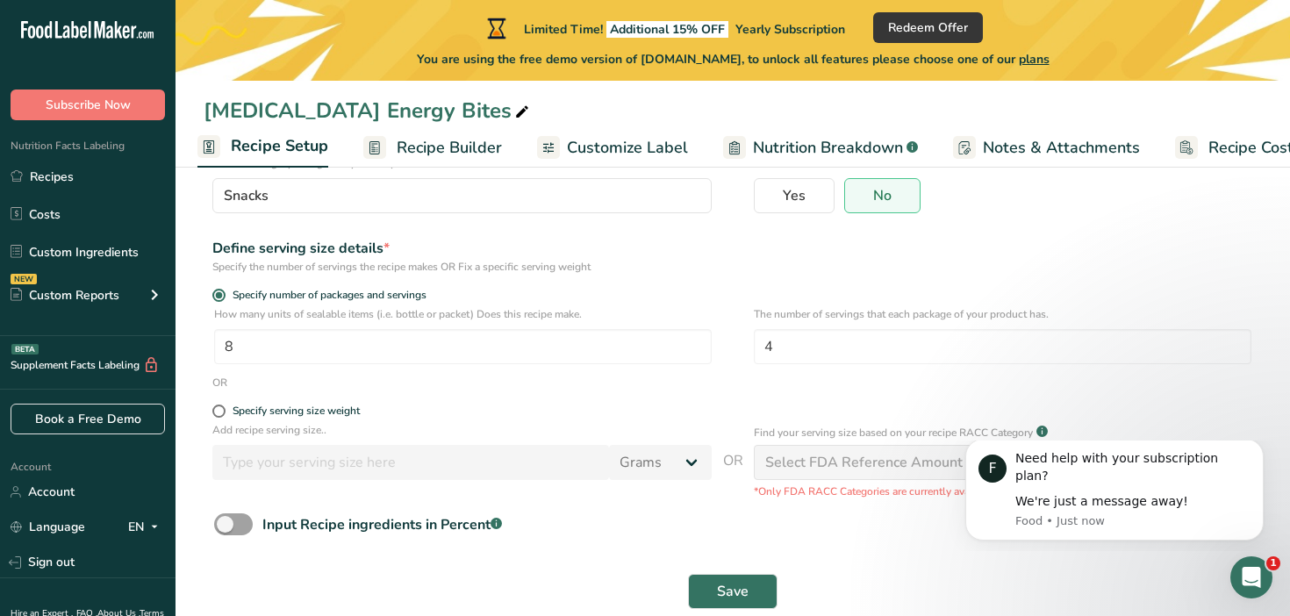
scroll to position [192, 0]
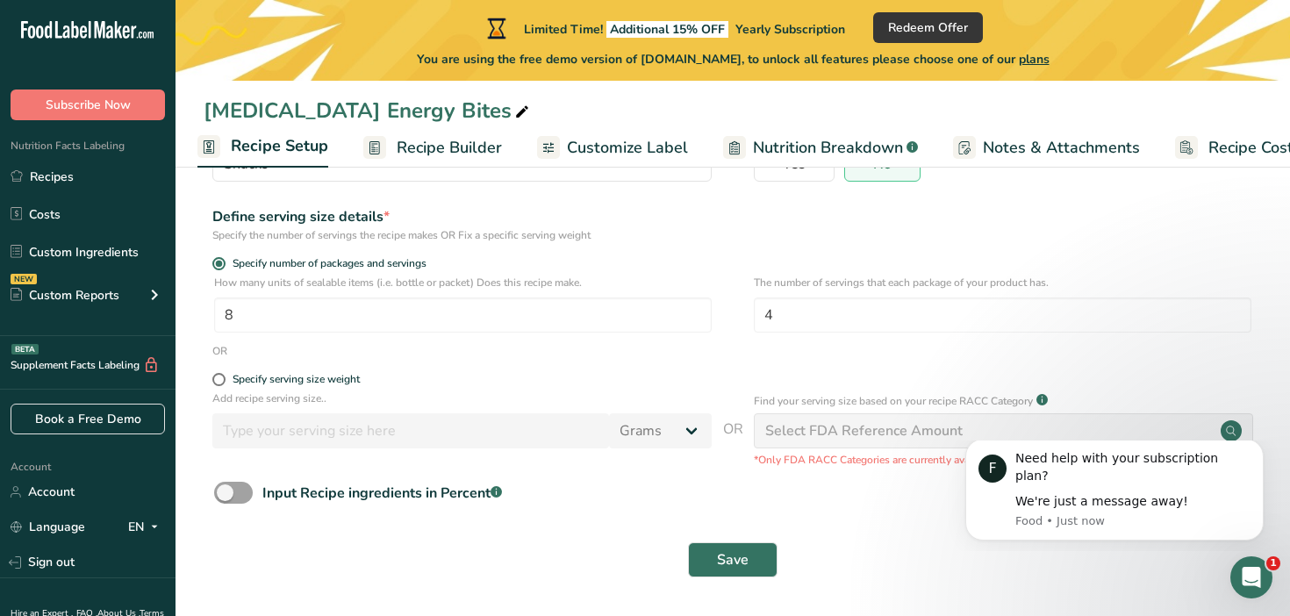
click at [467, 154] on span "Recipe Builder" at bounding box center [449, 148] width 105 height 24
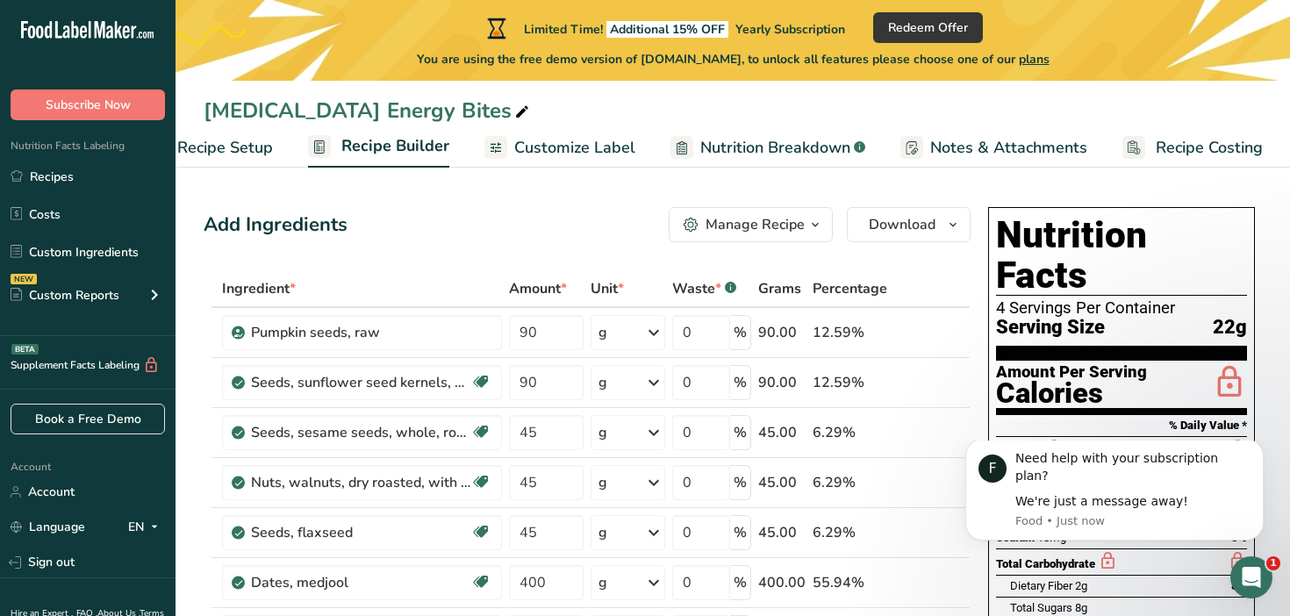
click at [575, 151] on span "Customize Label" at bounding box center [574, 148] width 121 height 24
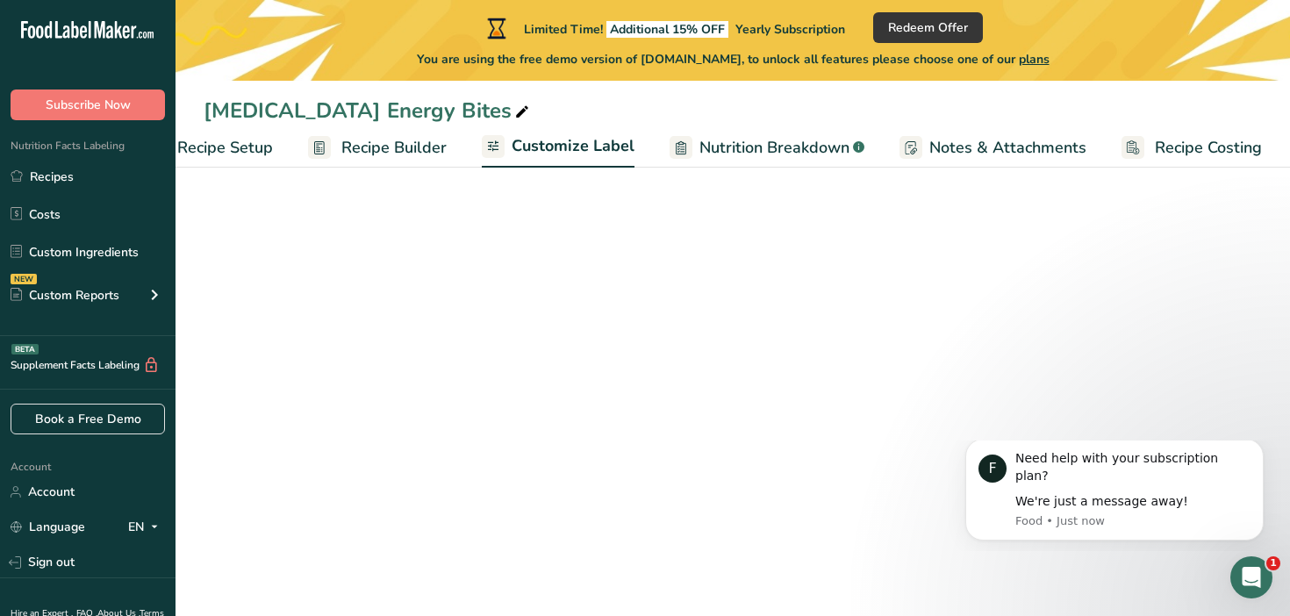
scroll to position [0, 60]
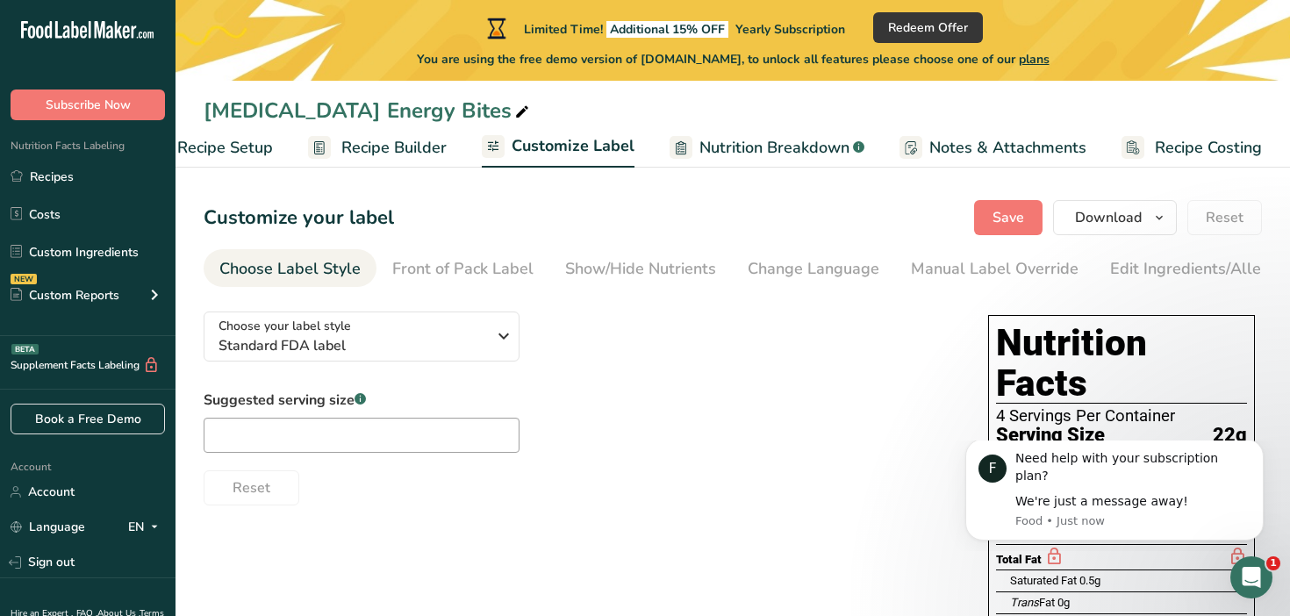
click at [727, 156] on span "Nutrition Breakdown" at bounding box center [774, 148] width 150 height 24
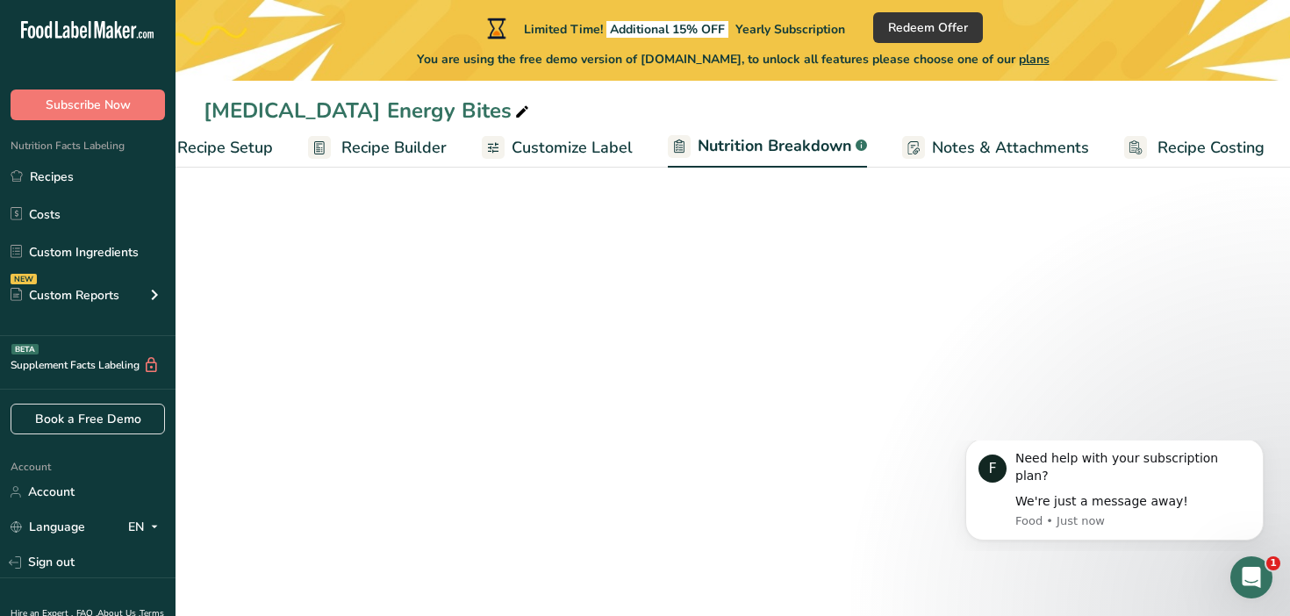
scroll to position [0, 61]
select select "Calories"
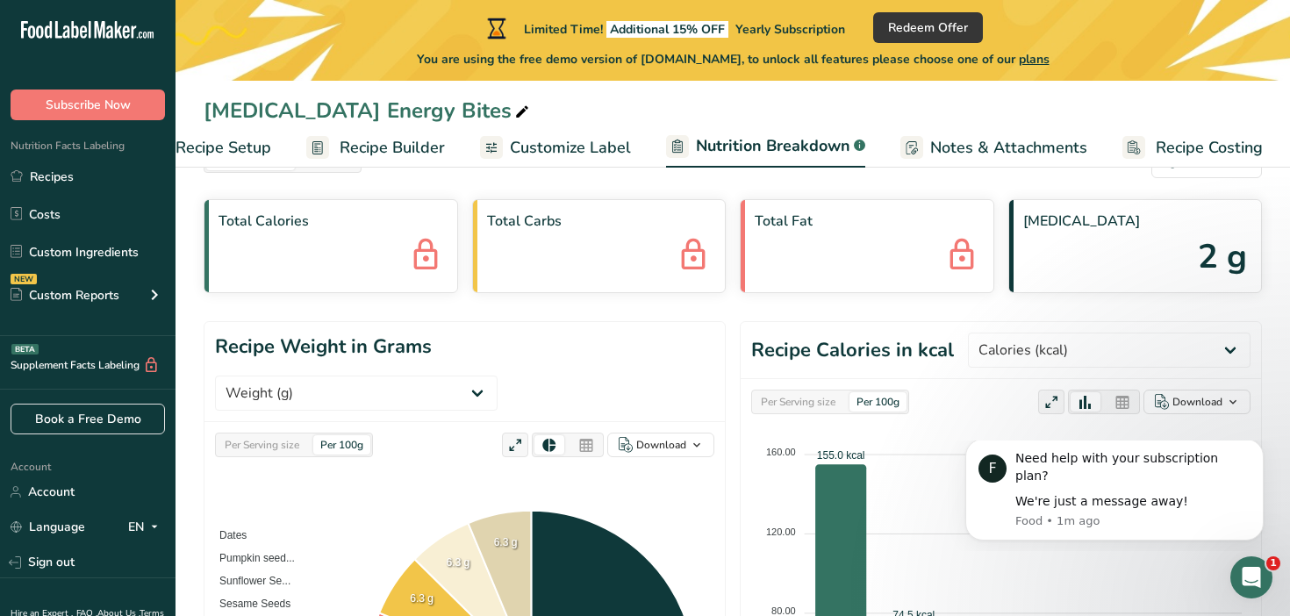
scroll to position [0, 0]
